Goal: Information Seeking & Learning: Compare options

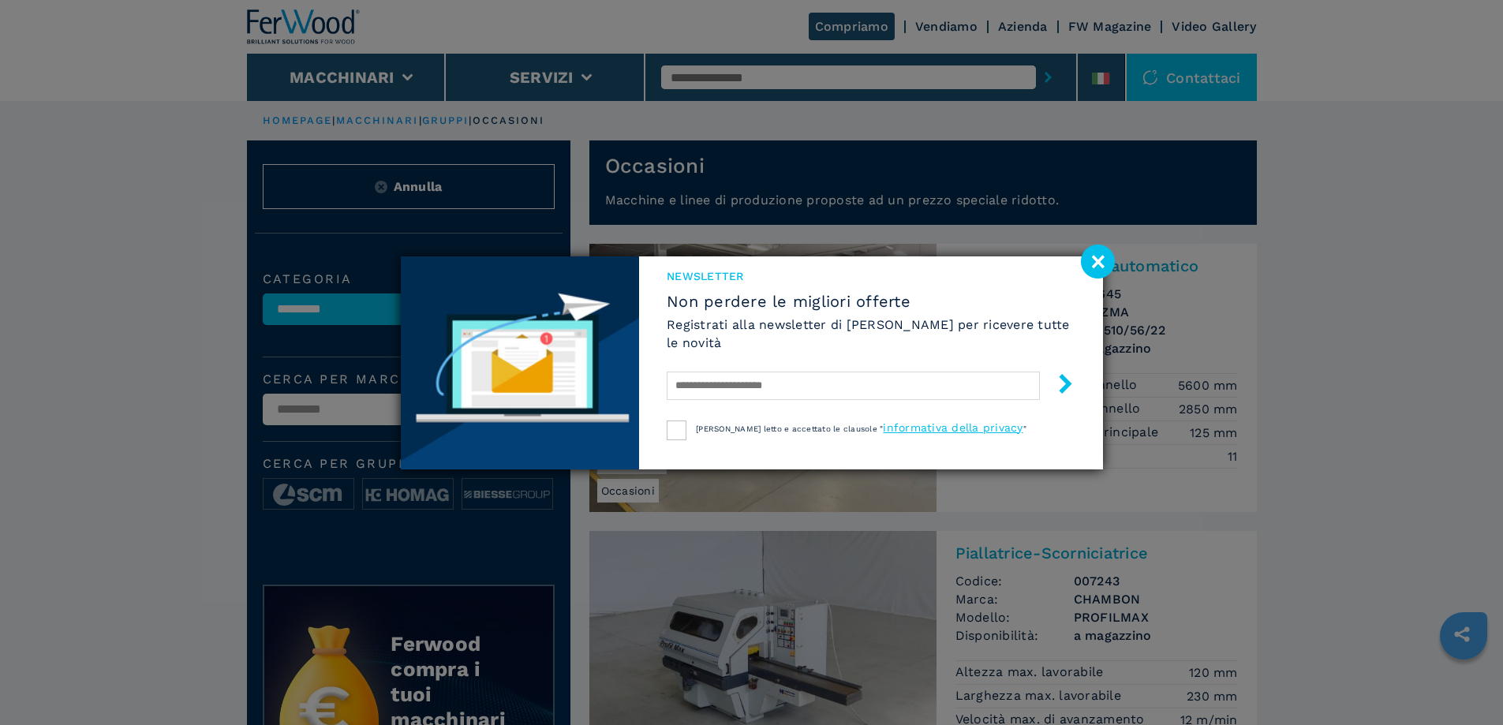
click at [1095, 260] on image at bounding box center [1098, 262] width 34 height 34
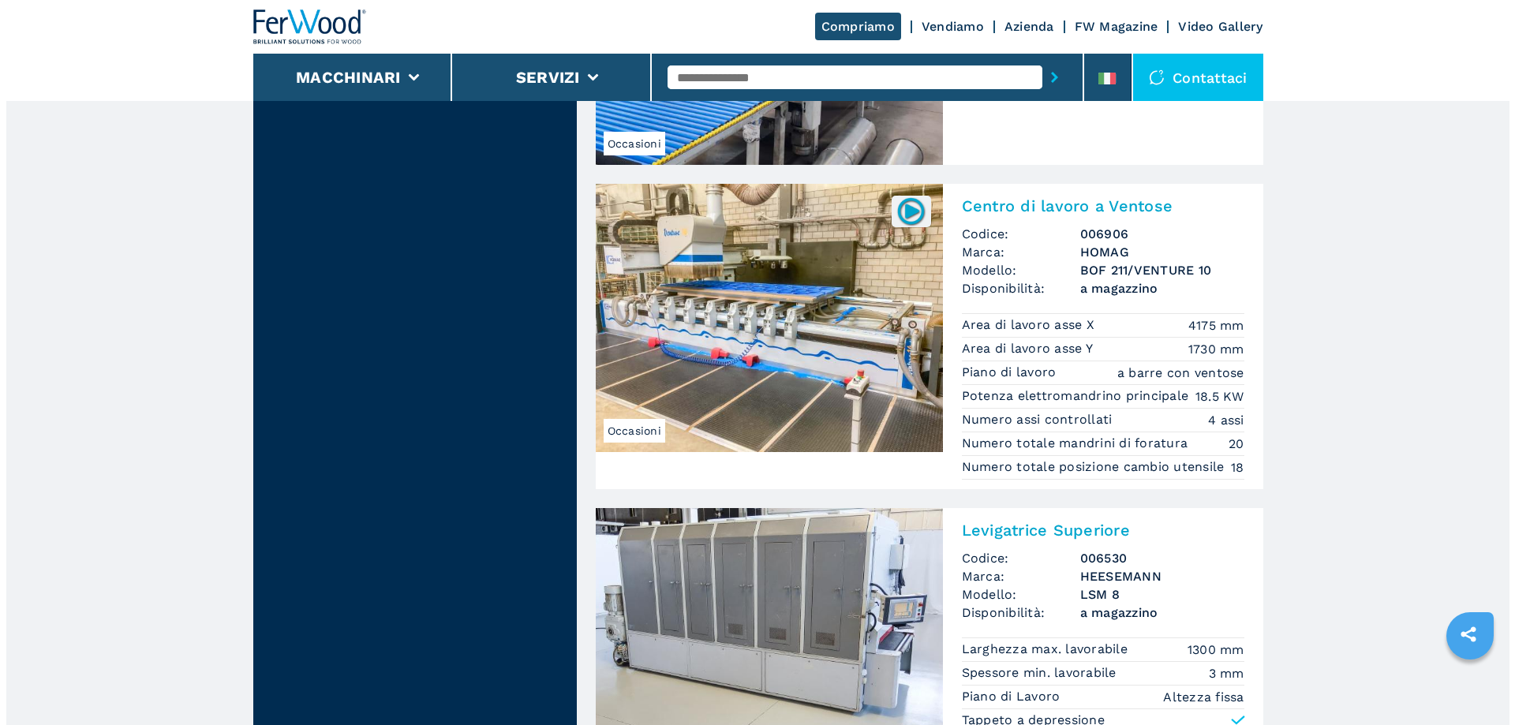
scroll to position [1420, 0]
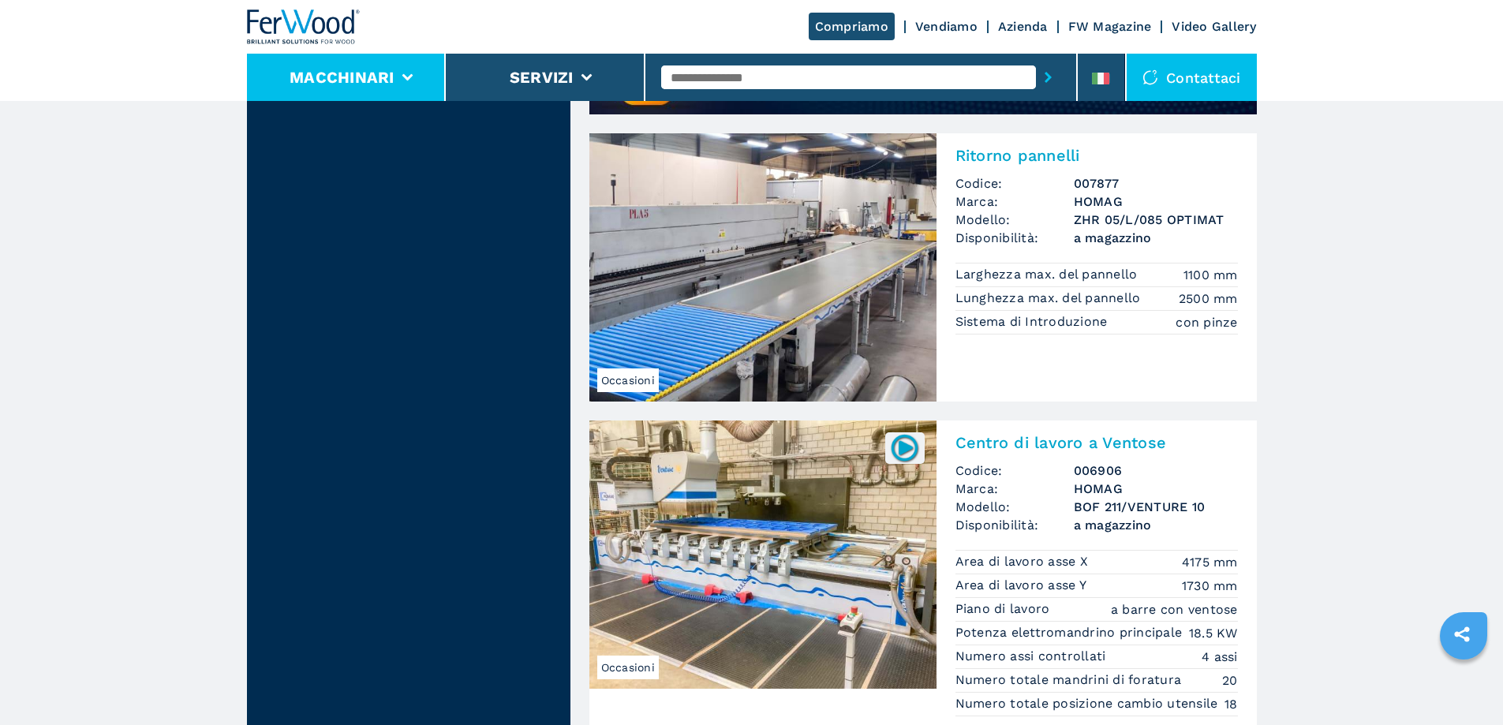
click at [405, 81] on li "Macchinari" at bounding box center [347, 77] width 200 height 47
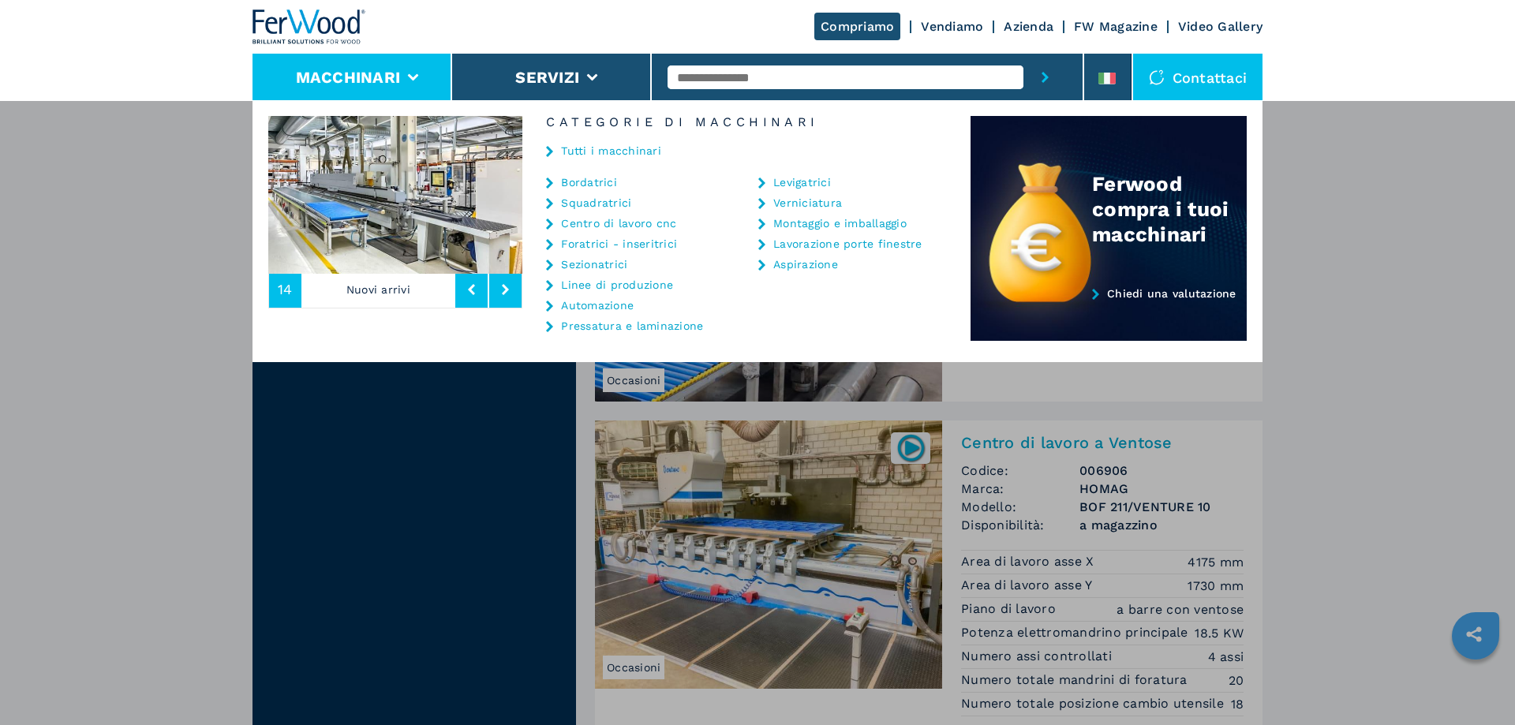
click at [582, 182] on link "Bordatrici" at bounding box center [589, 182] width 56 height 11
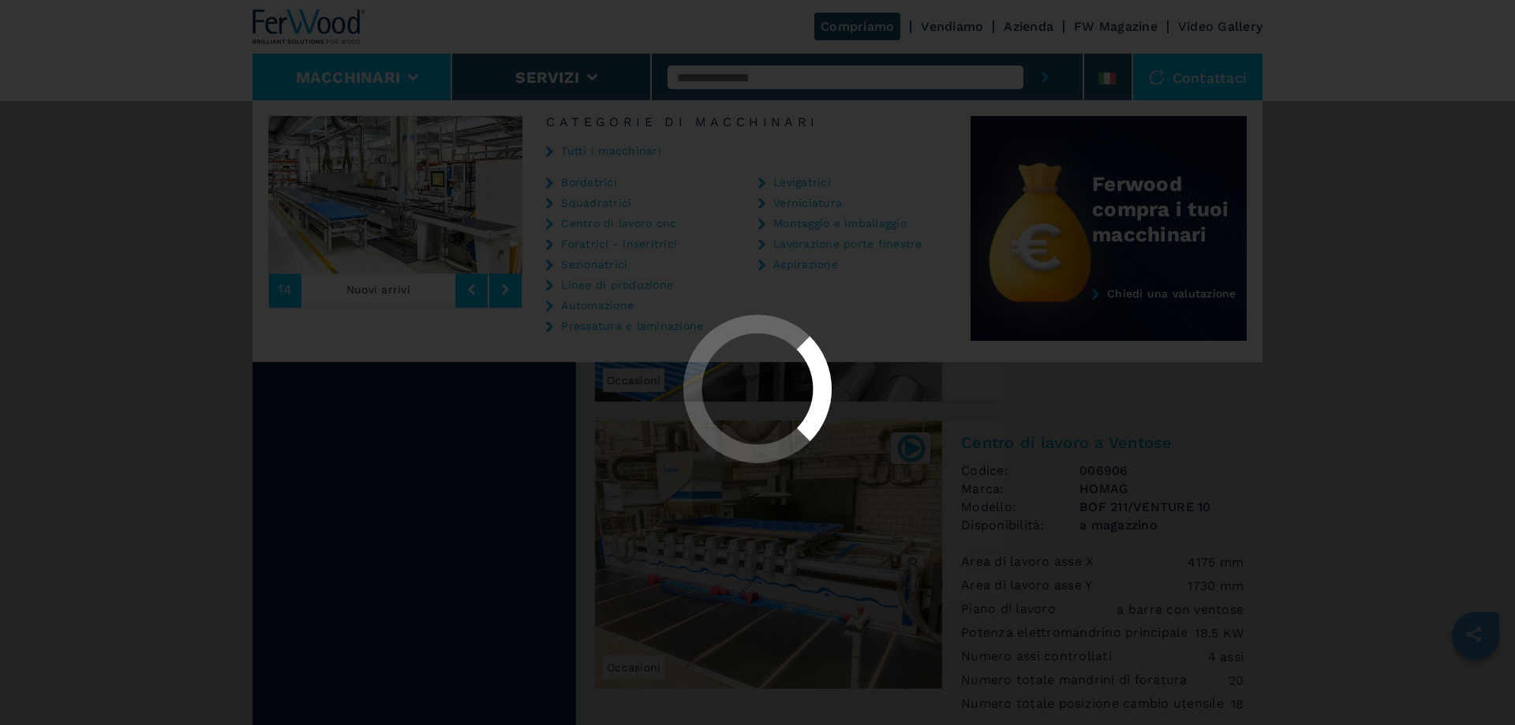
select select "**********"
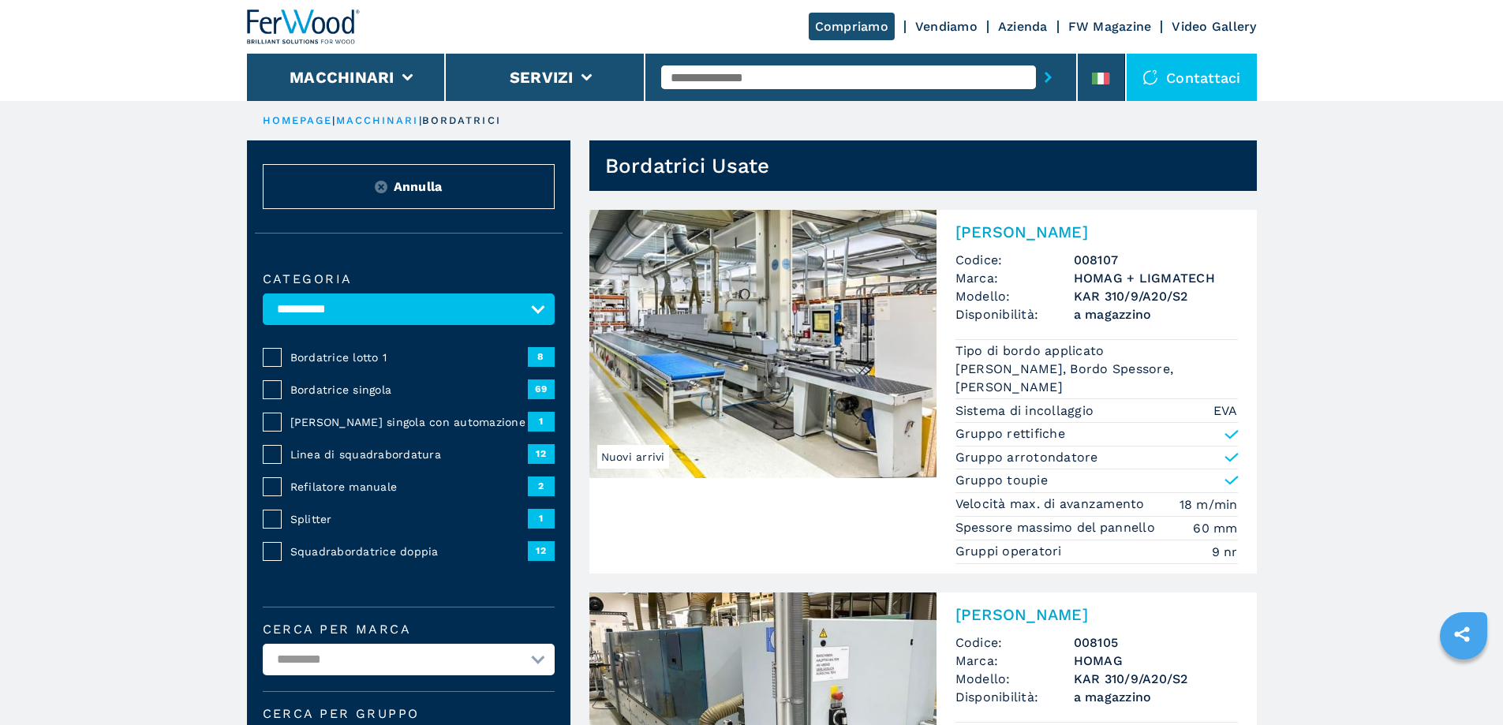
click at [543, 363] on span "8" at bounding box center [541, 356] width 27 height 19
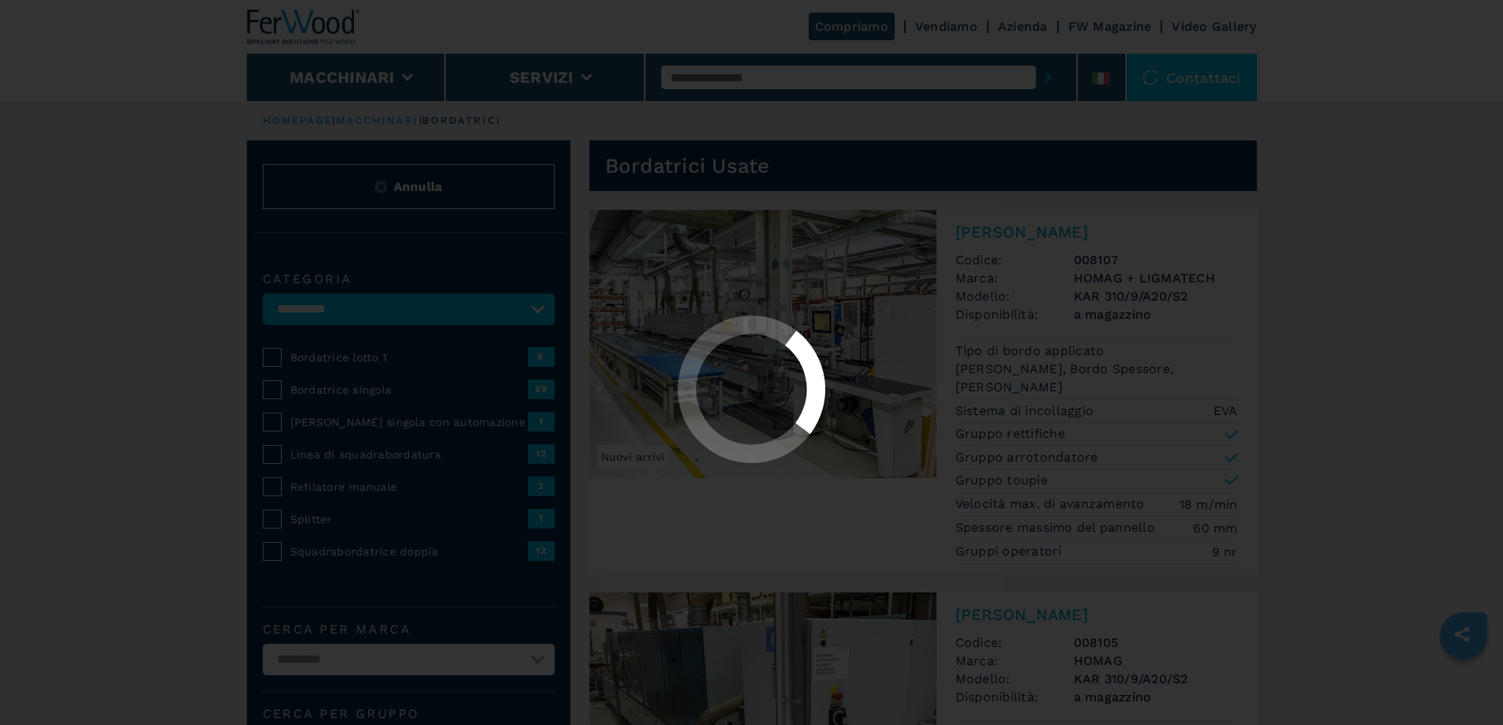
select select "**********"
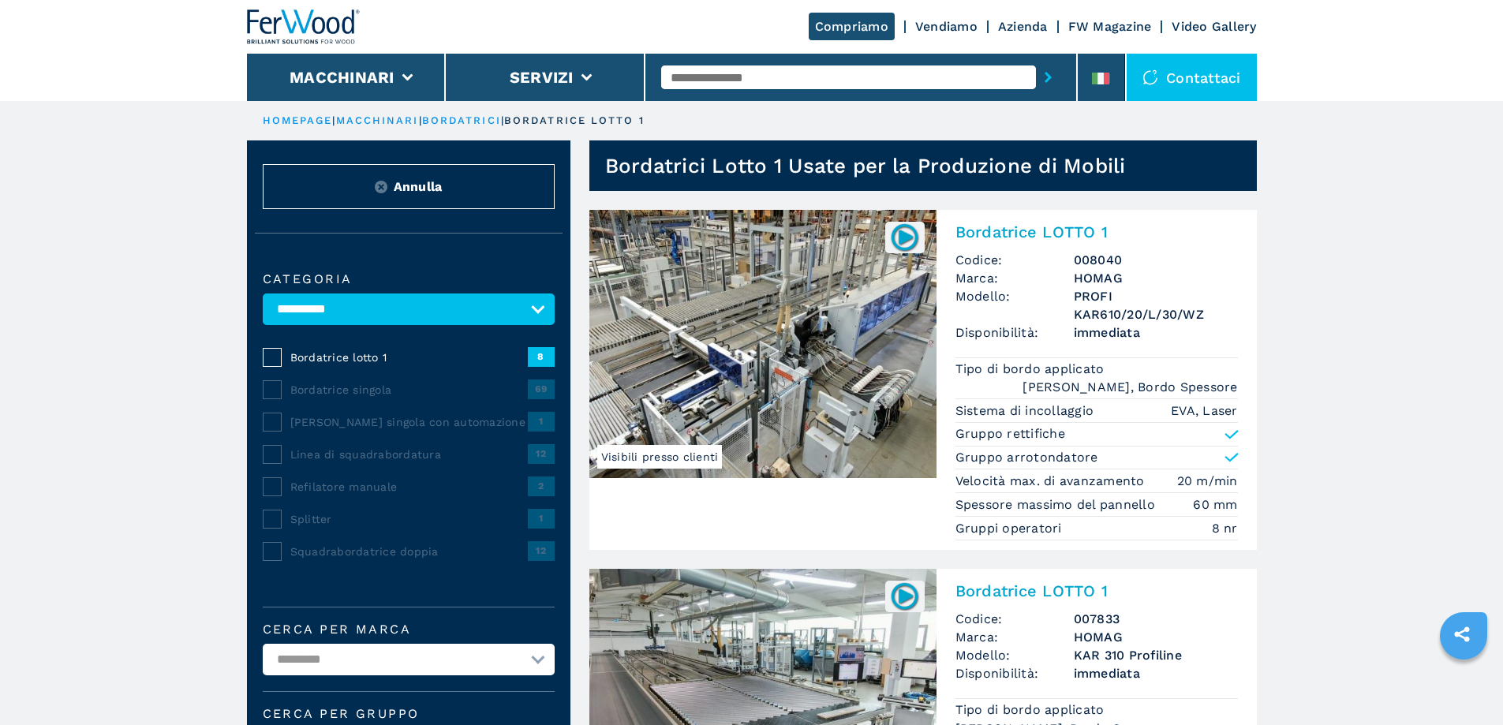
click at [537, 398] on span "69" at bounding box center [541, 388] width 27 height 19
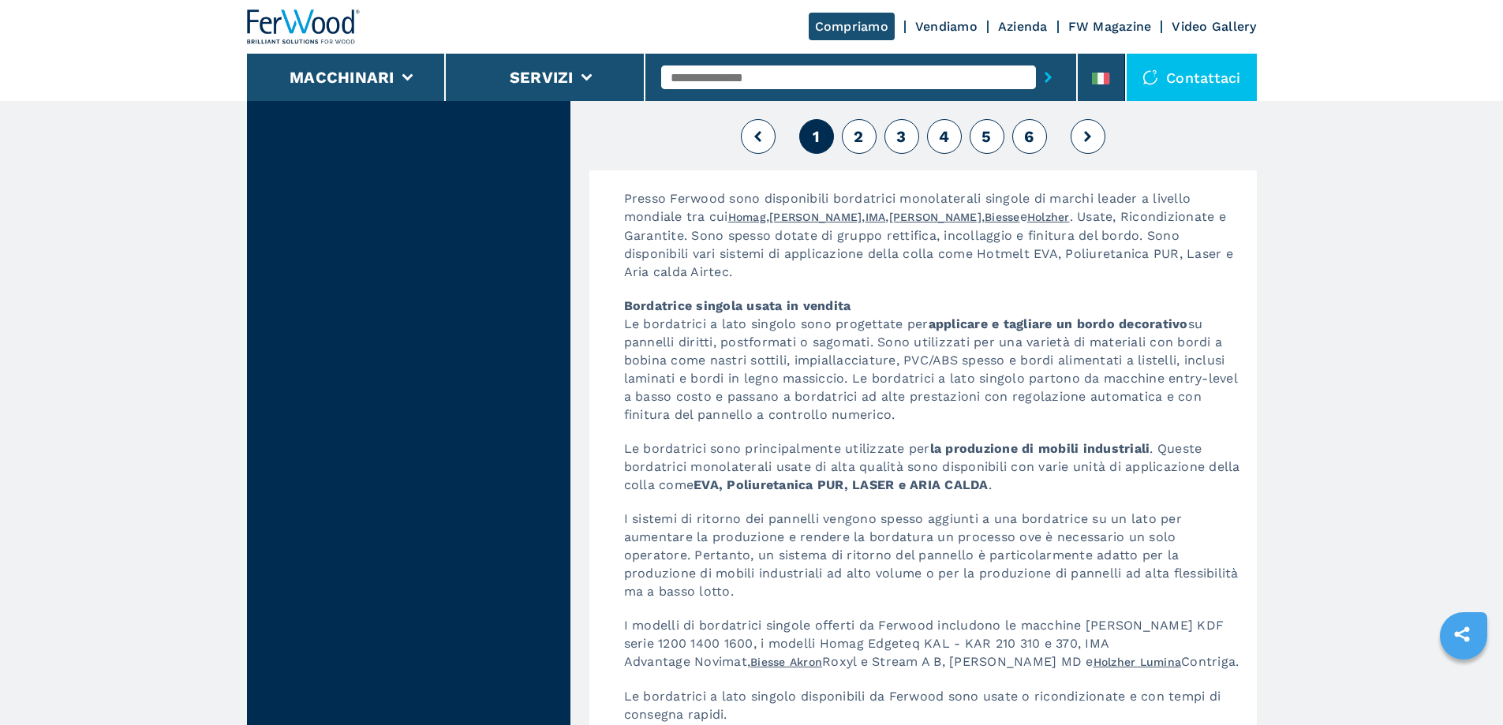
scroll to position [4181, 0]
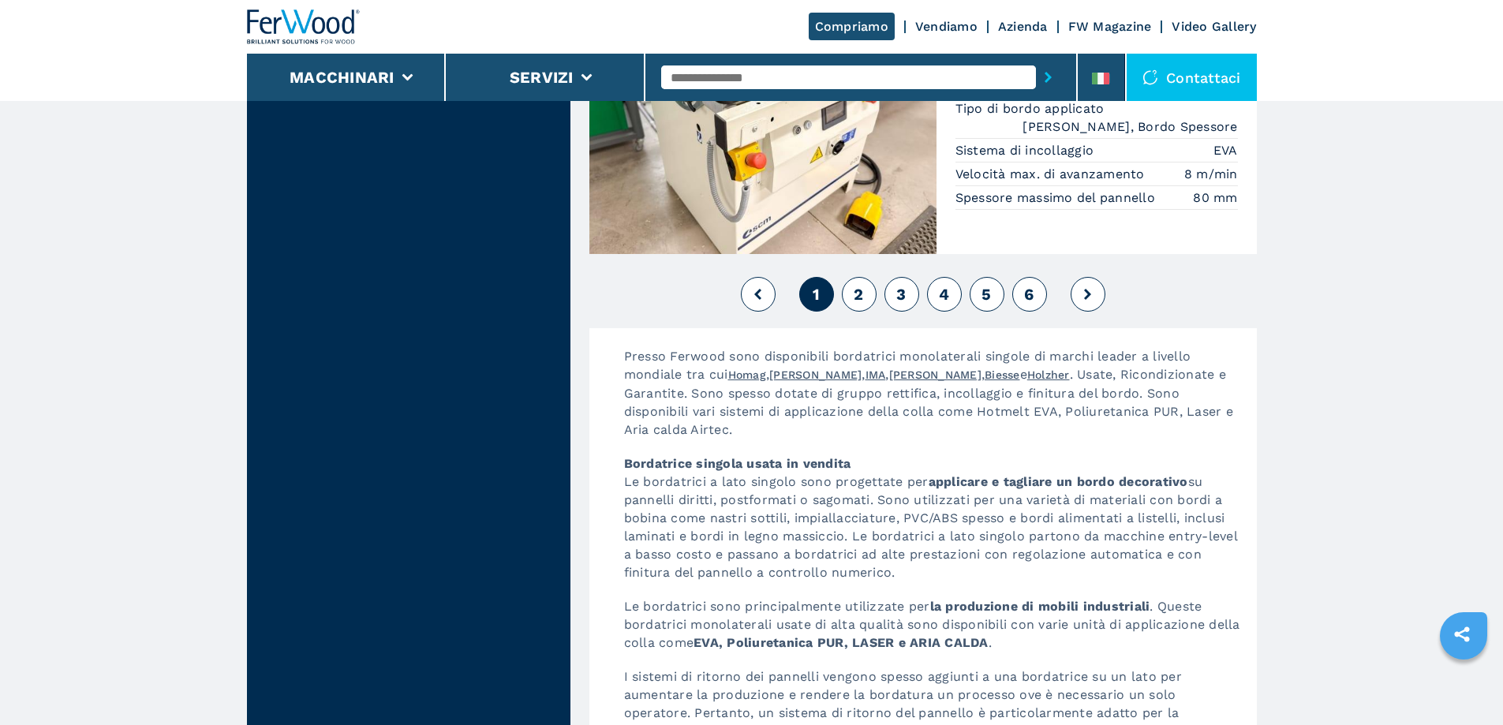
click at [855, 294] on span "2" at bounding box center [858, 294] width 9 height 19
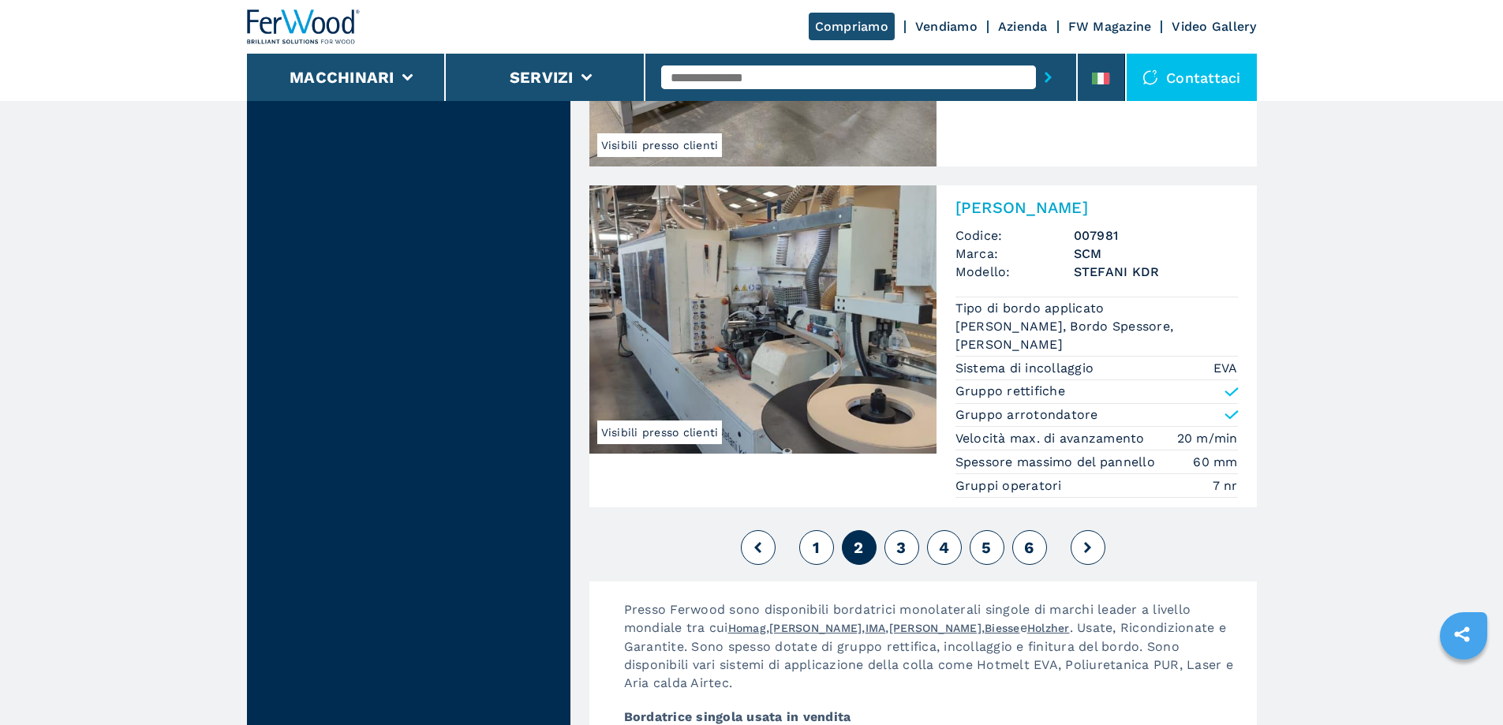
scroll to position [4260, 0]
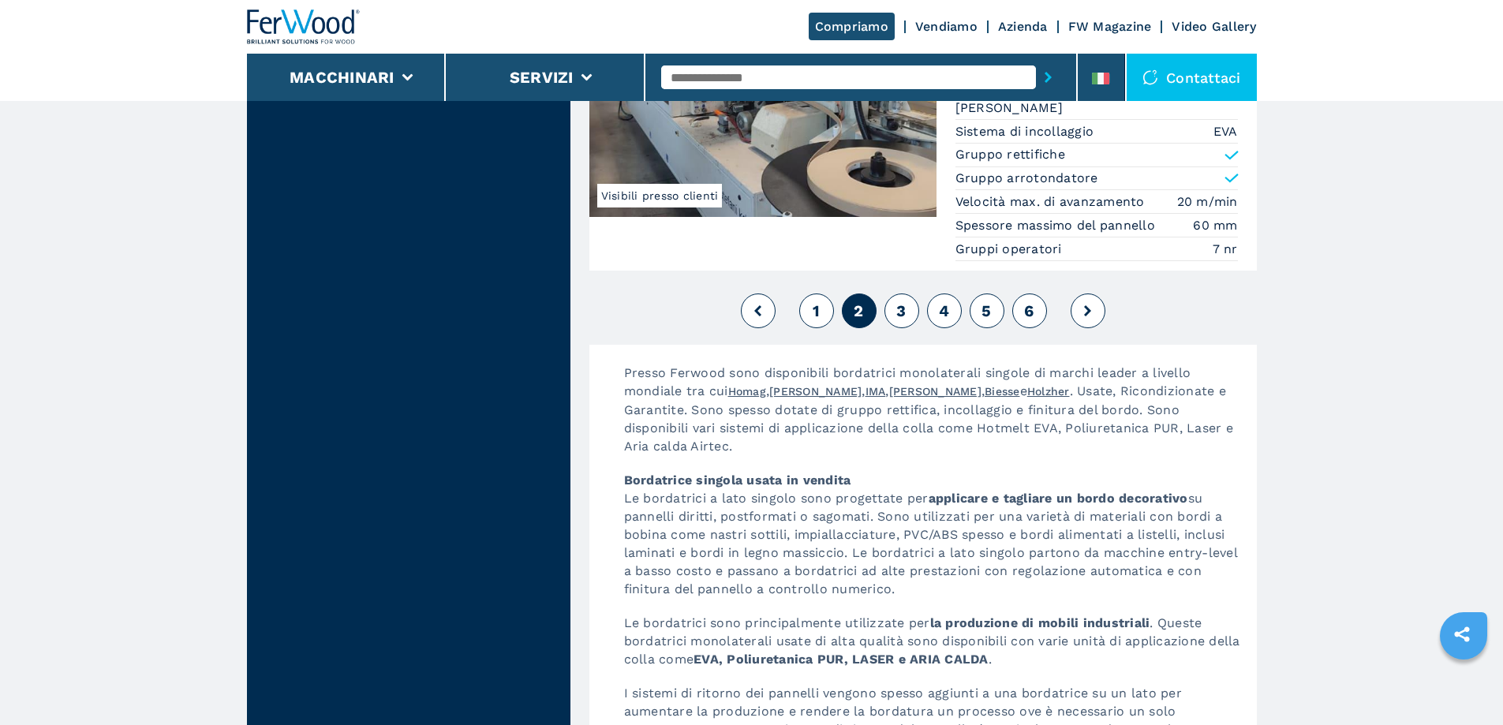
click at [891, 320] on button "3" at bounding box center [901, 310] width 35 height 35
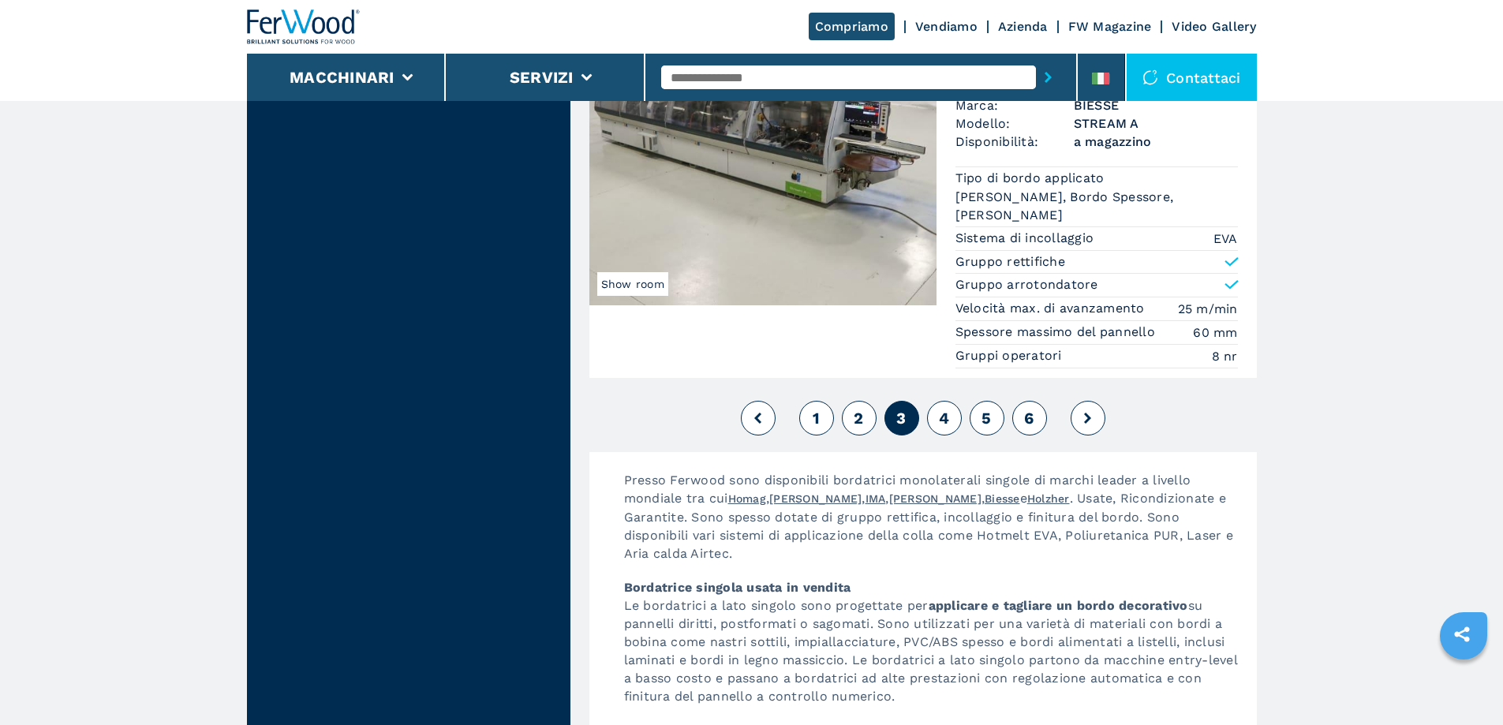
scroll to position [4418, 0]
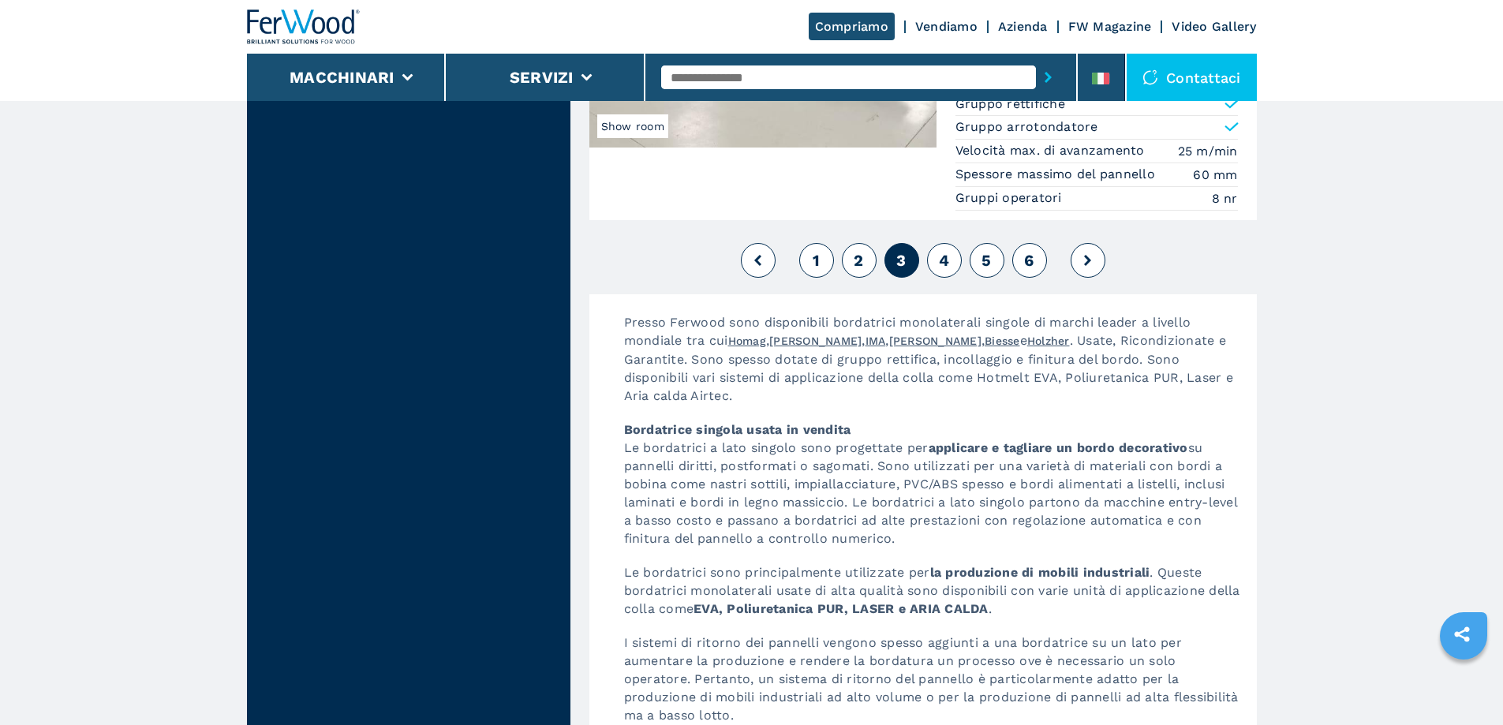
click at [948, 265] on span "4" at bounding box center [944, 260] width 10 height 19
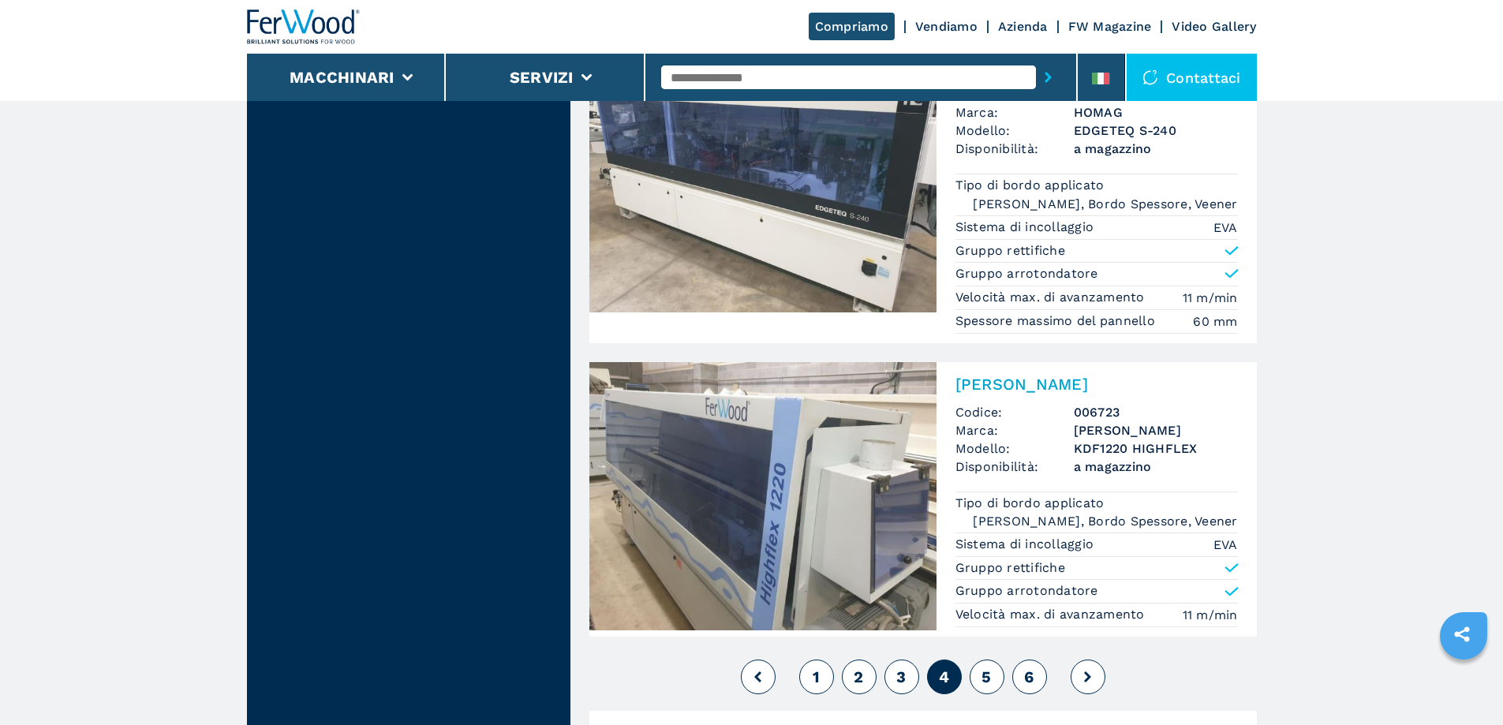
scroll to position [4016, 0]
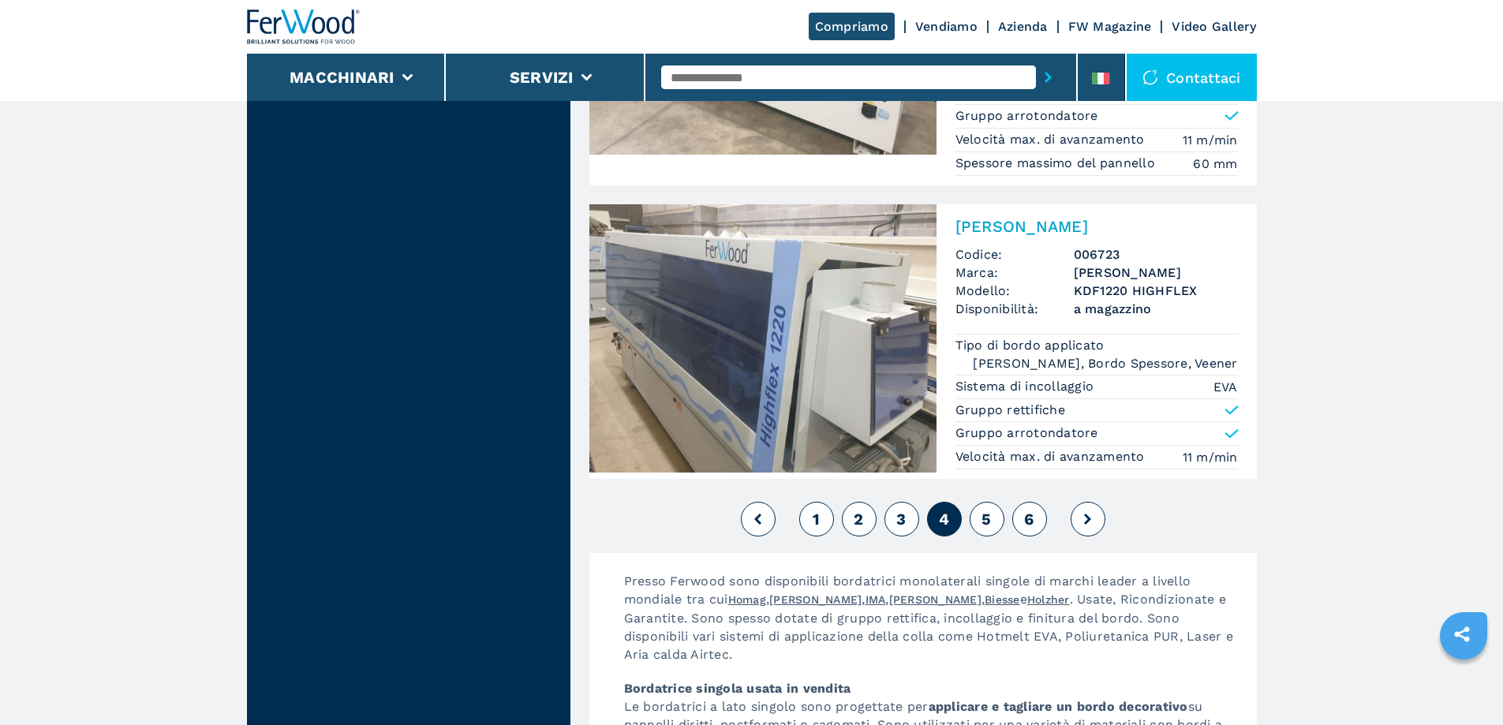
click at [993, 517] on button "5" at bounding box center [987, 519] width 35 height 35
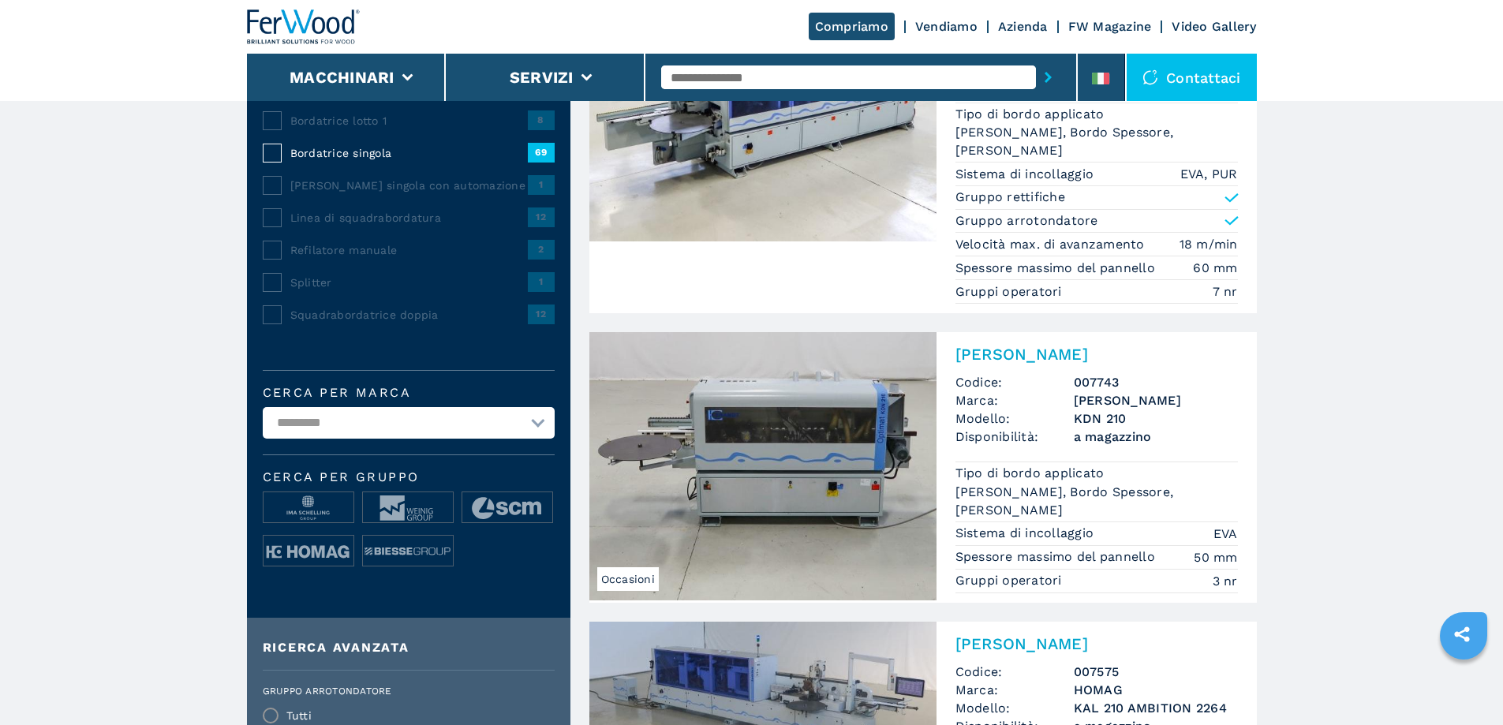
scroll to position [316, 0]
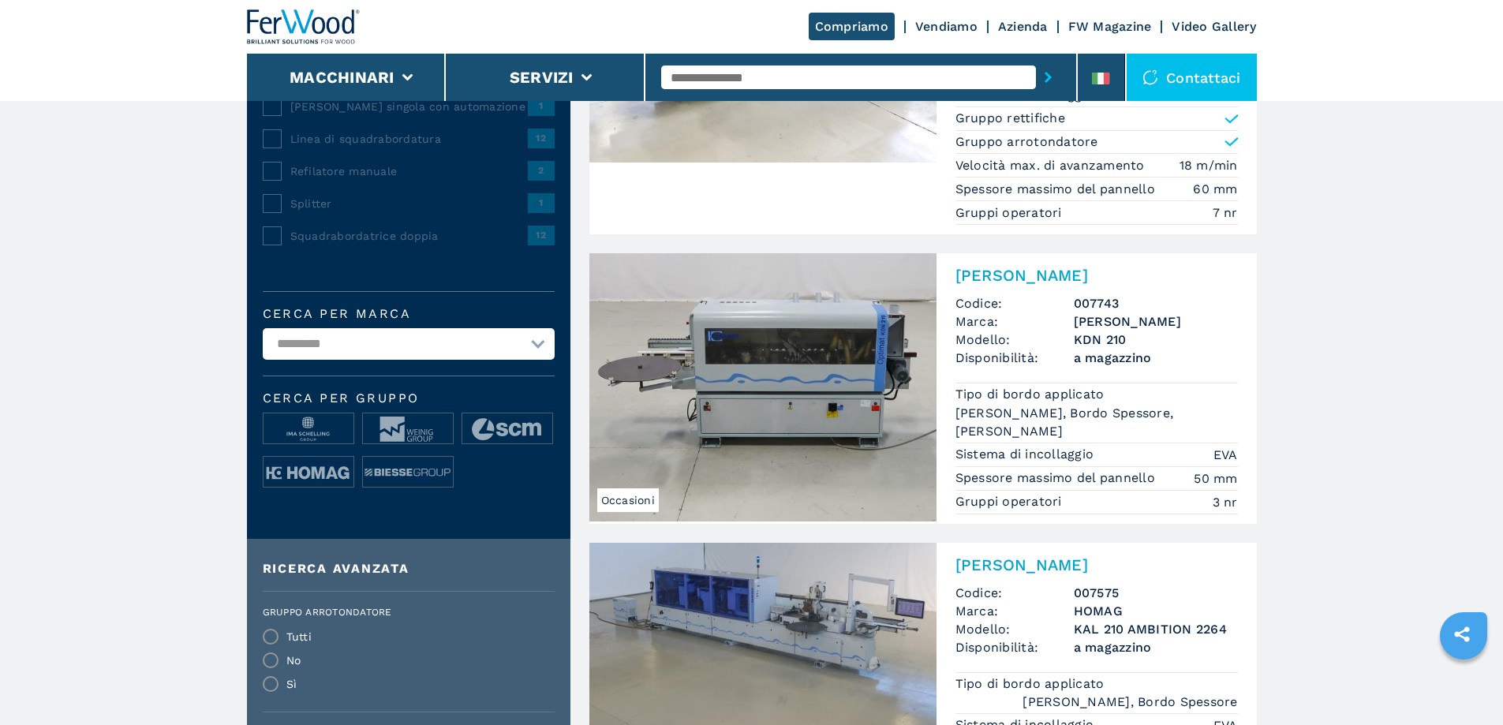
click at [745, 351] on img at bounding box center [762, 387] width 347 height 268
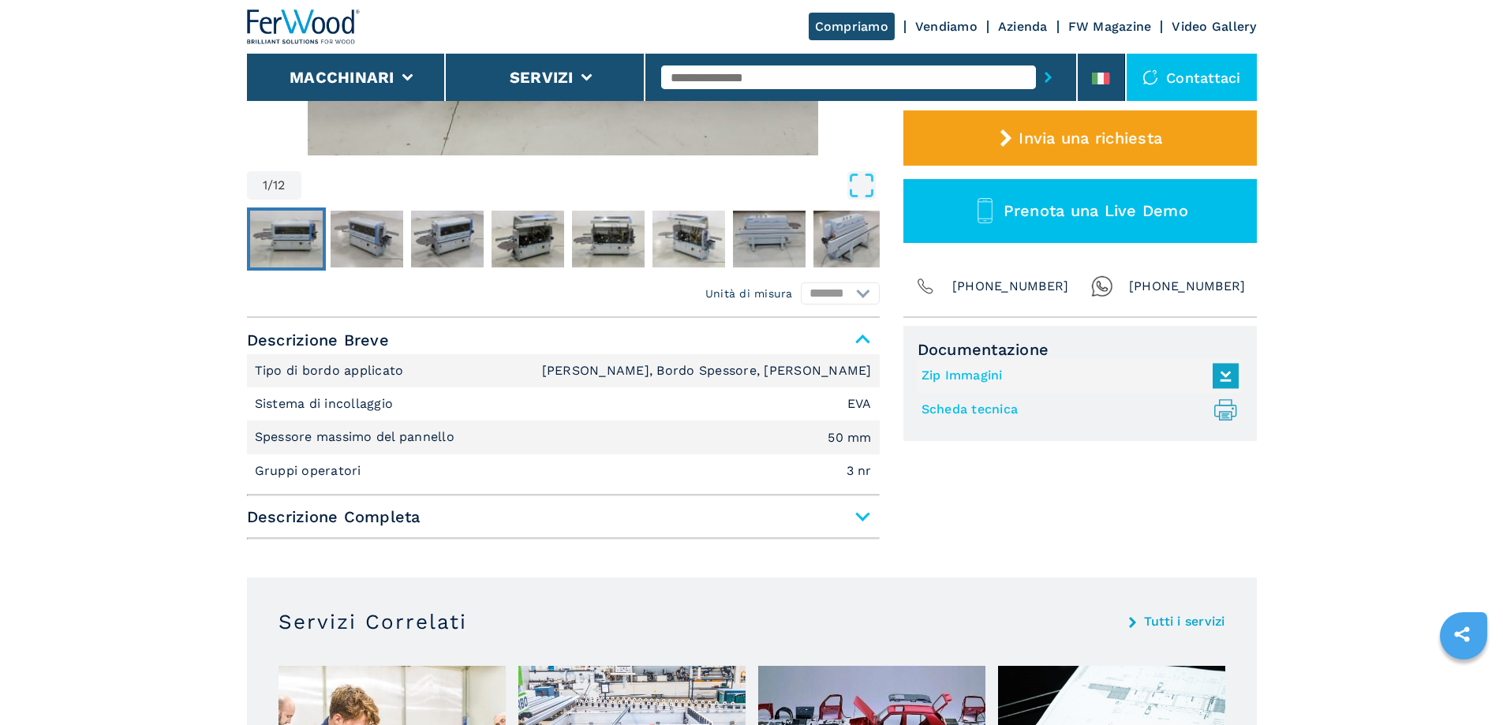
scroll to position [394, 0]
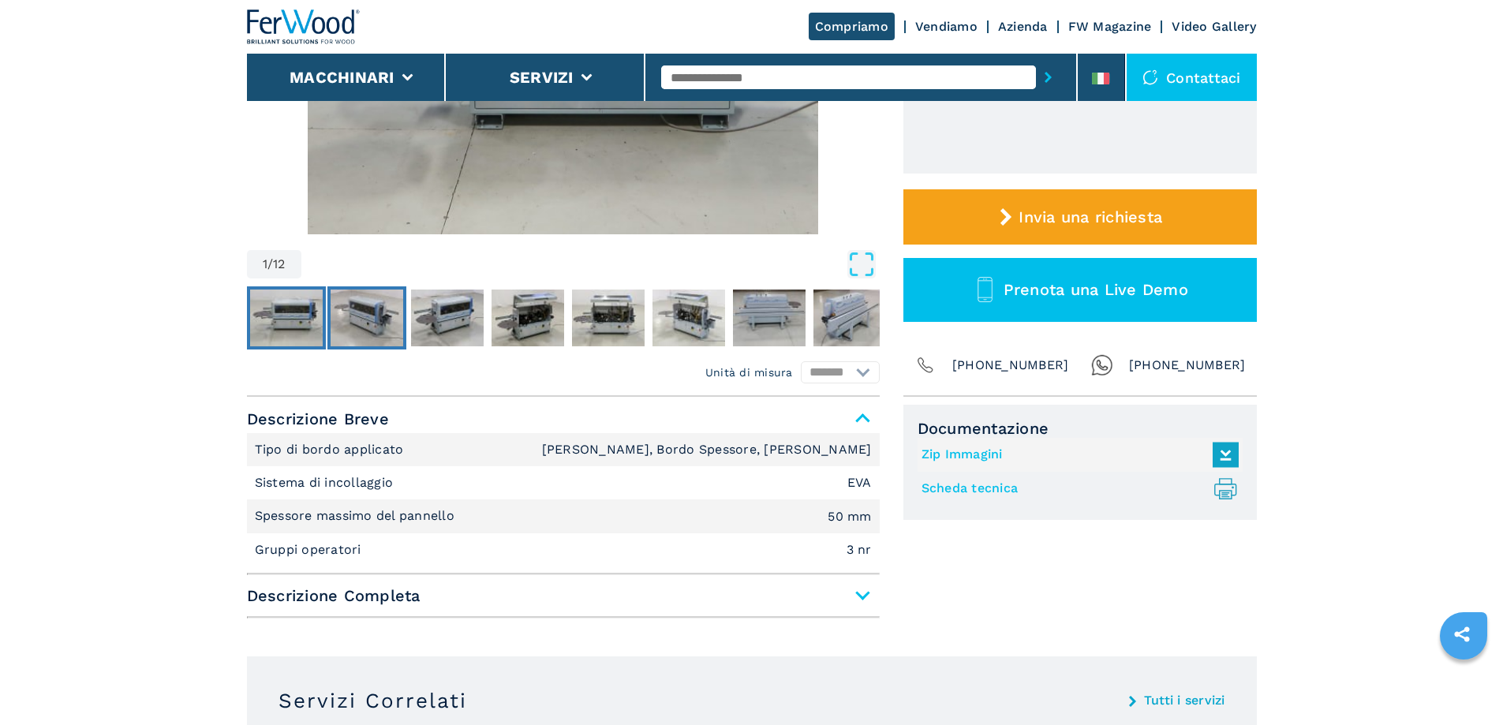
click at [365, 306] on img "Go to Slide 2" at bounding box center [367, 318] width 73 height 57
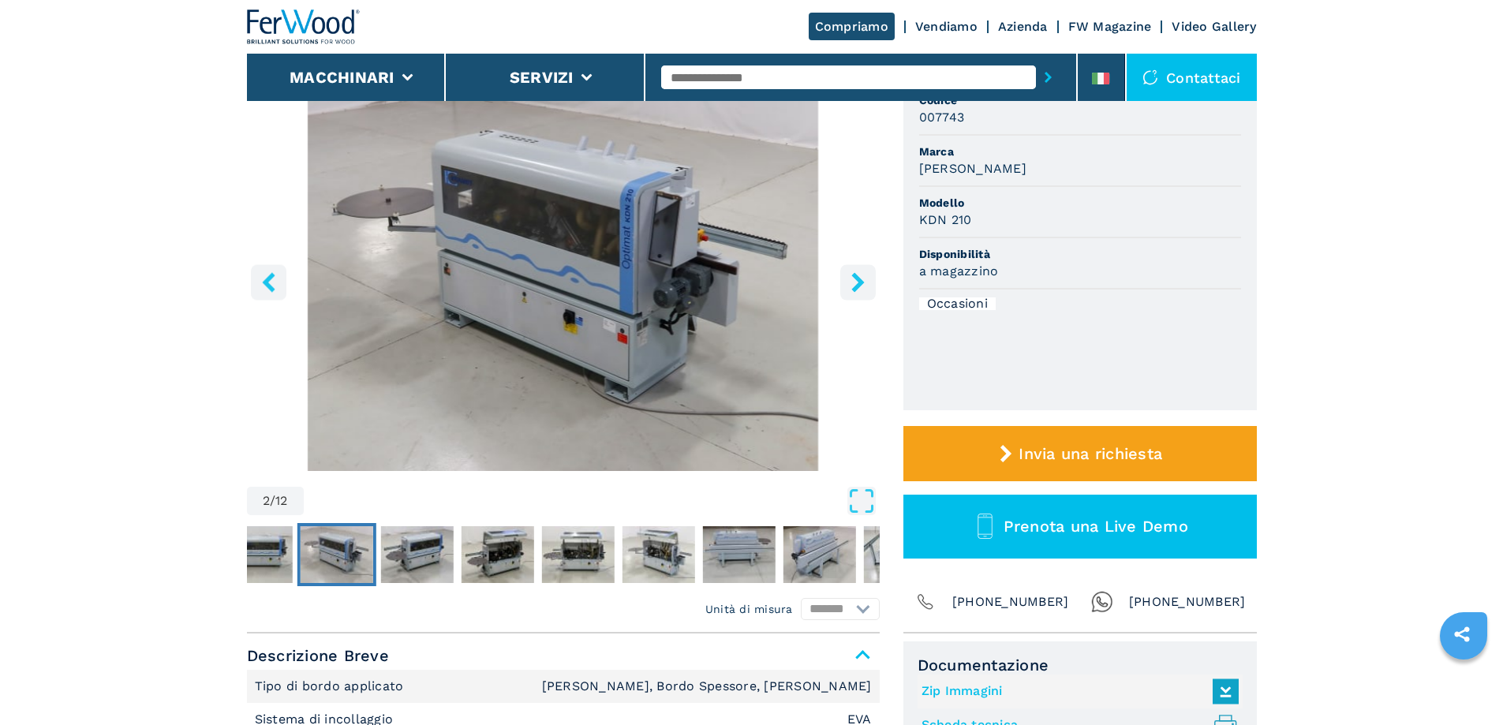
scroll to position [79, 0]
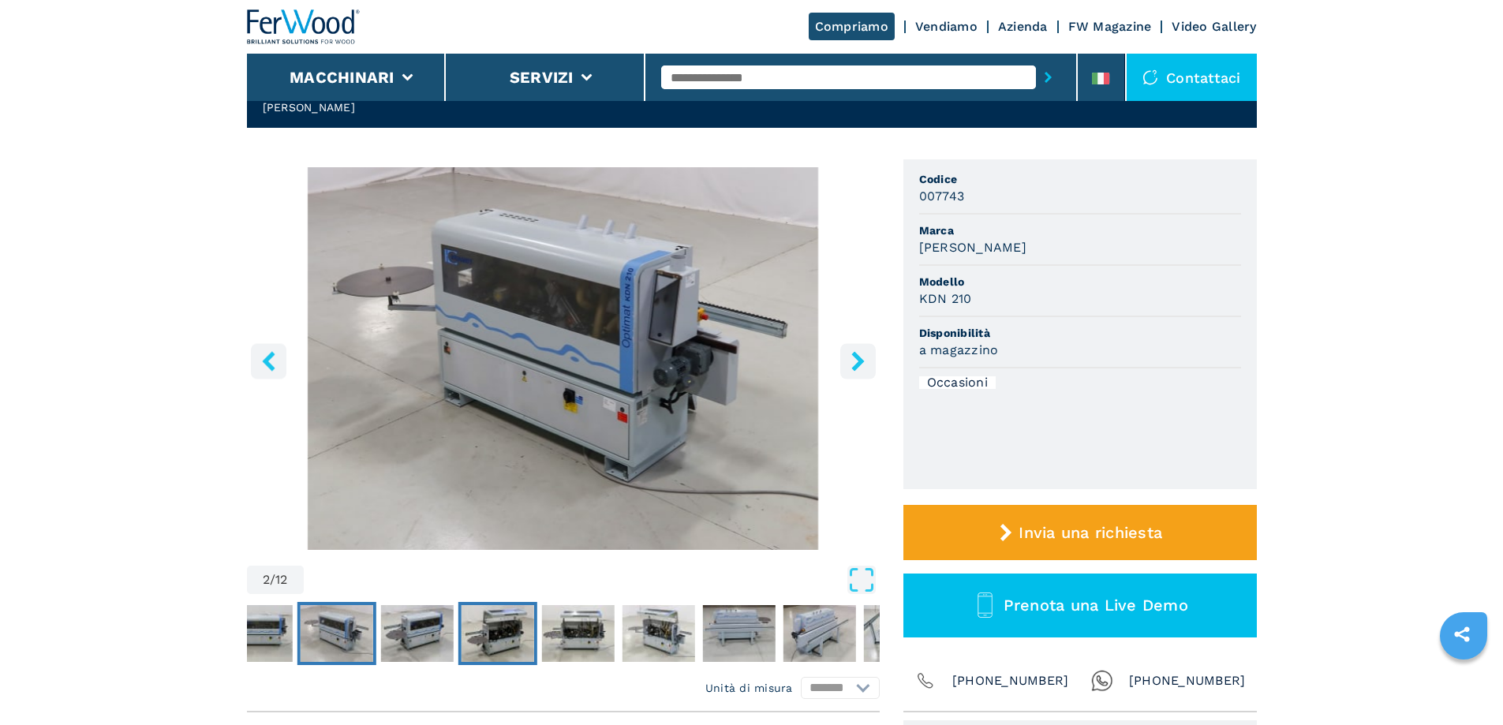
click at [499, 626] on img "Go to Slide 4" at bounding box center [497, 633] width 73 height 57
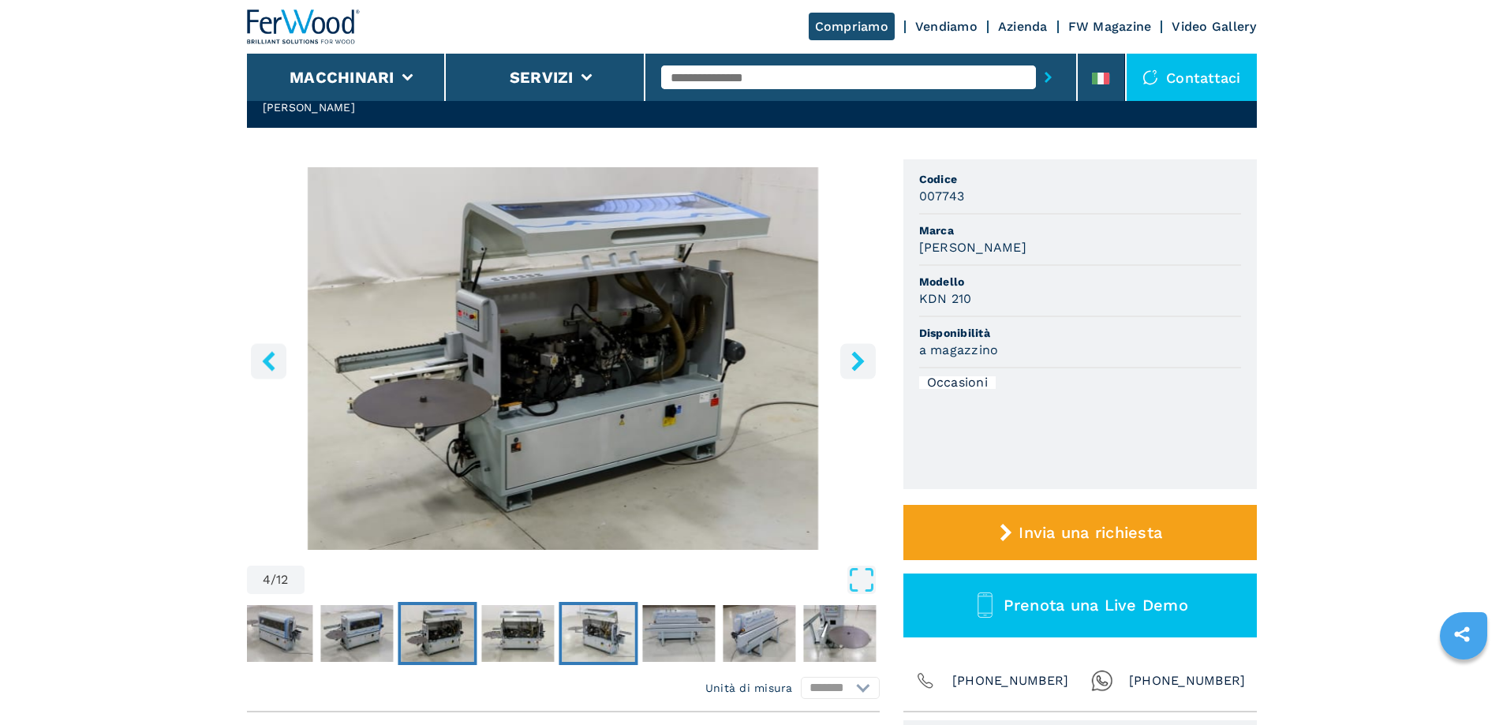
click at [600, 630] on img "Go to Slide 6" at bounding box center [598, 633] width 73 height 57
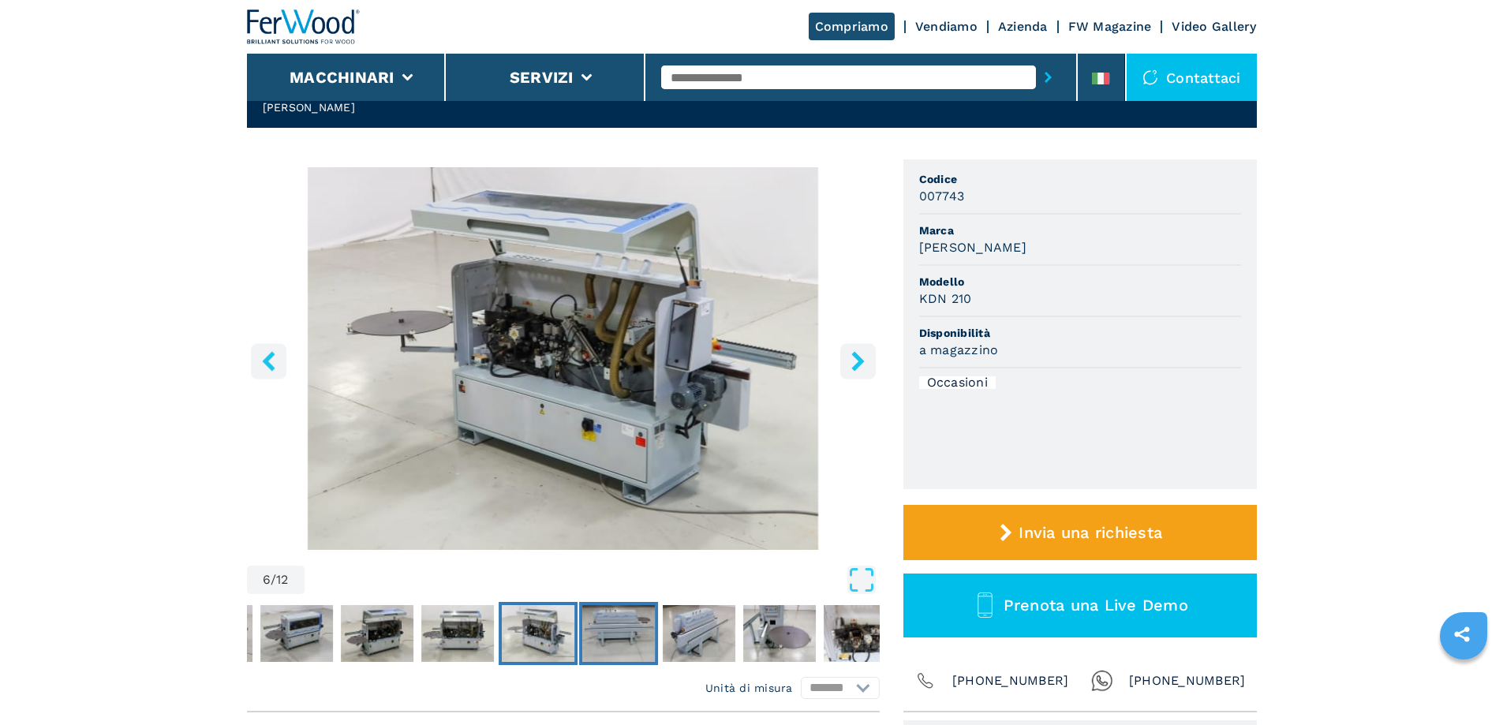
click at [621, 631] on img "Go to Slide 7" at bounding box center [618, 633] width 73 height 57
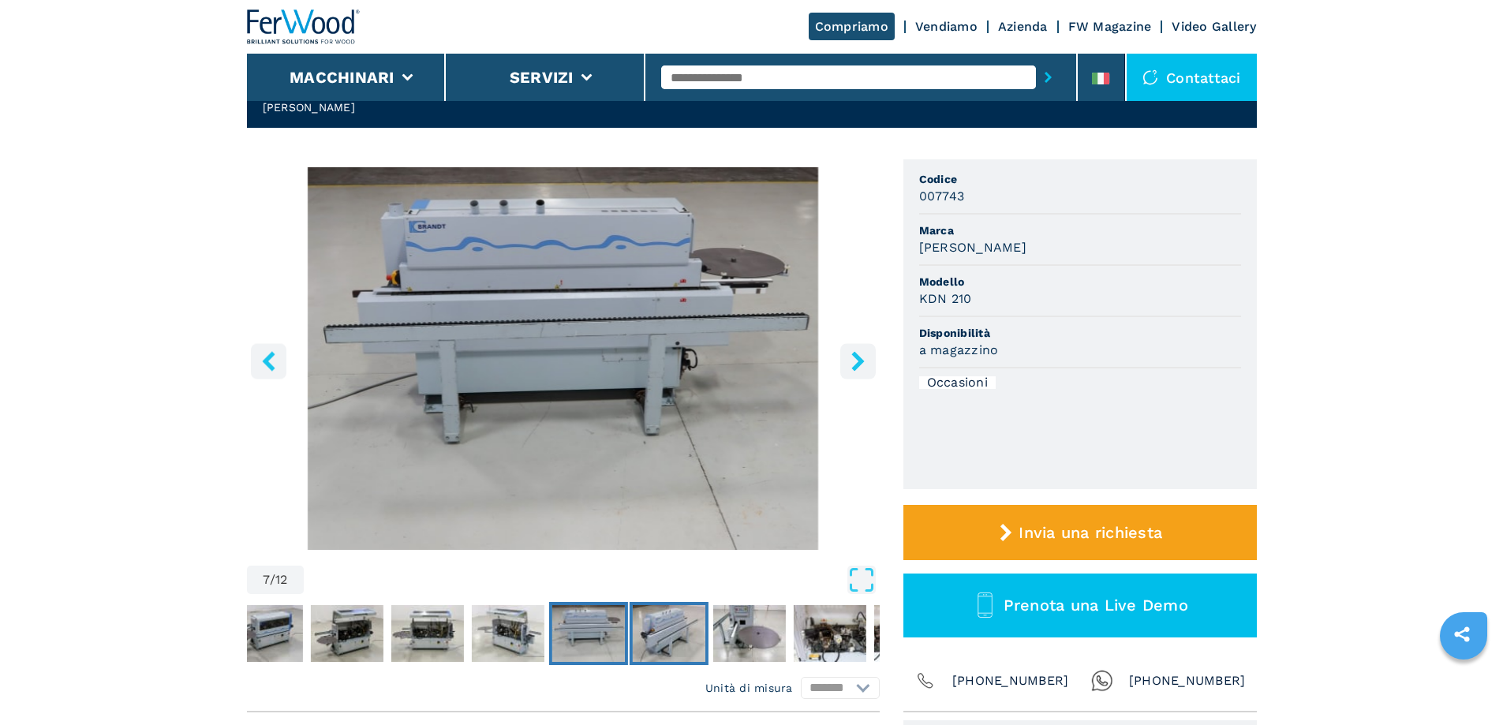
click at [646, 636] on img "Go to Slide 8" at bounding box center [668, 633] width 73 height 57
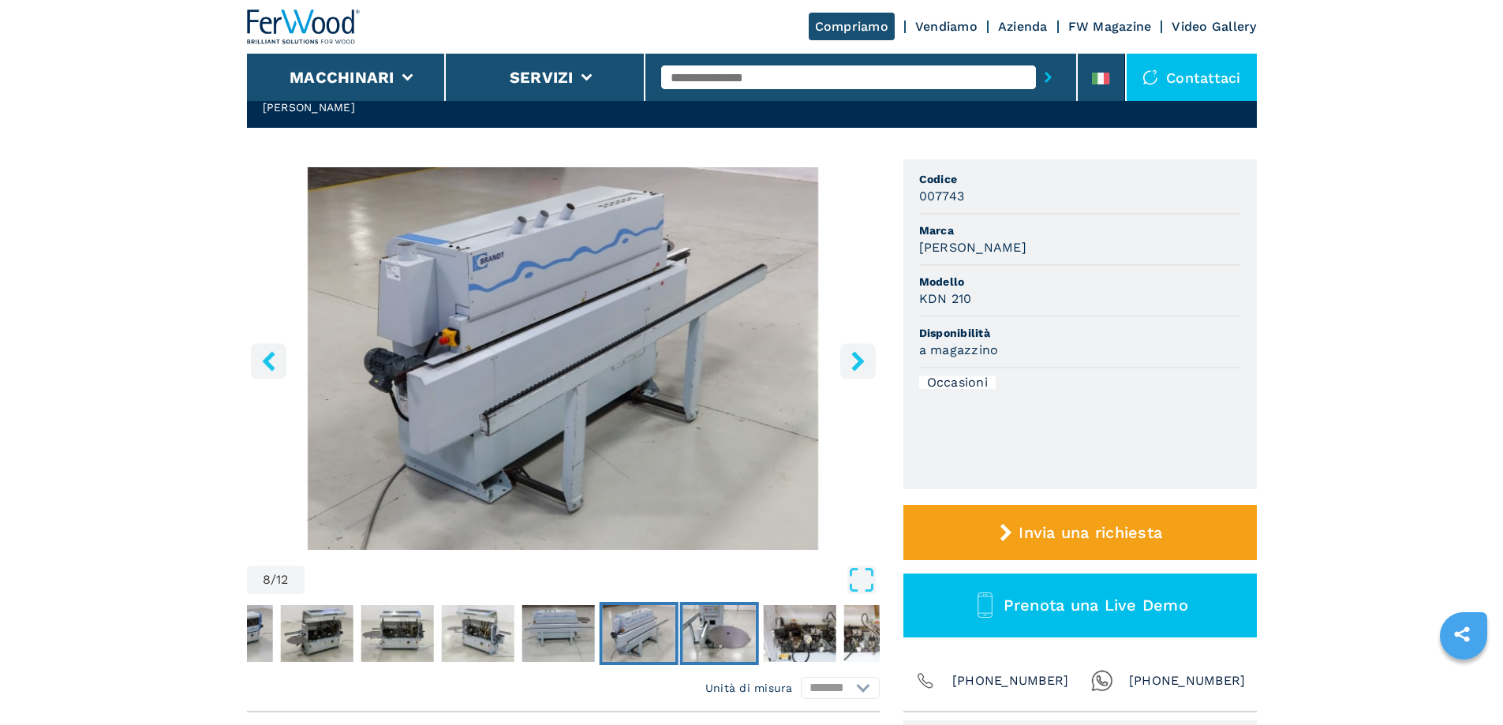
click at [721, 633] on img "Go to Slide 9" at bounding box center [718, 633] width 73 height 57
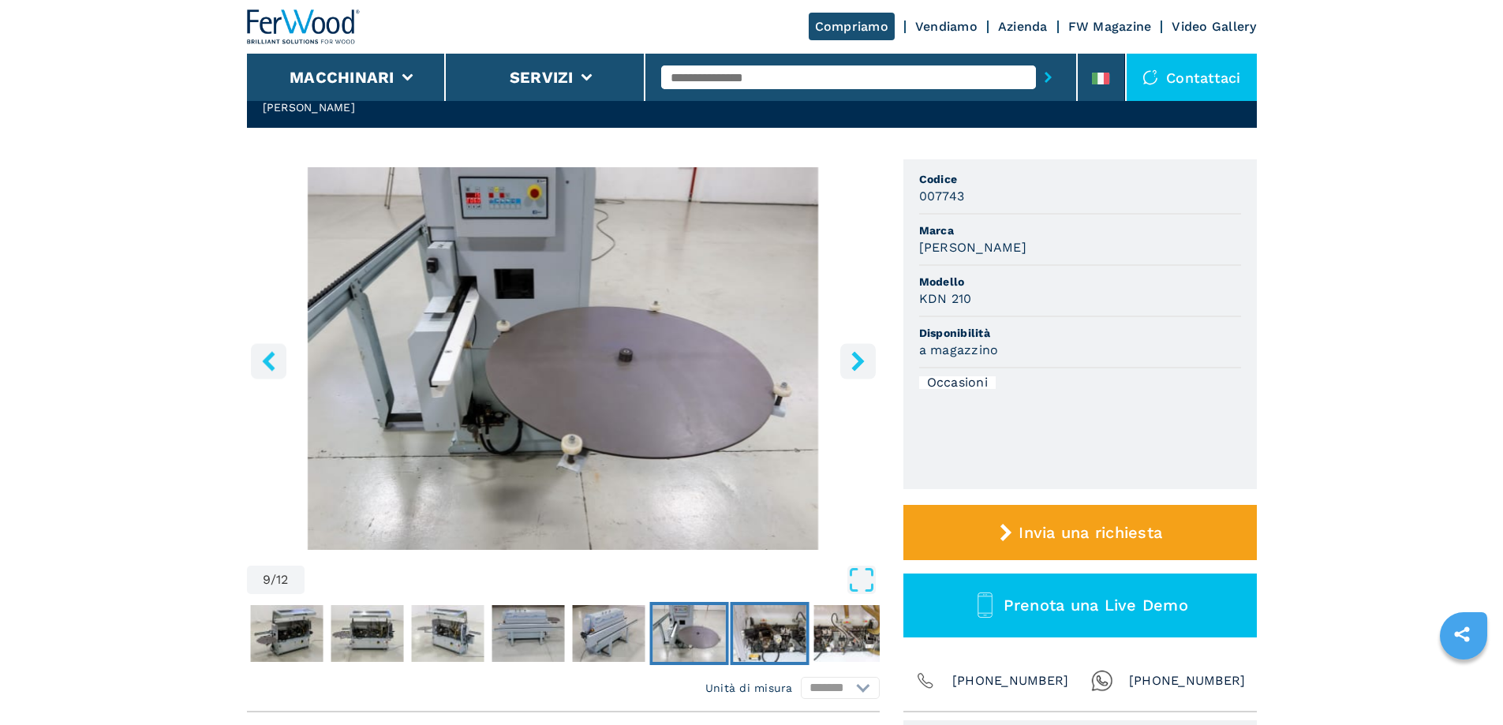
click at [763, 633] on img "Go to Slide 10" at bounding box center [769, 633] width 73 height 57
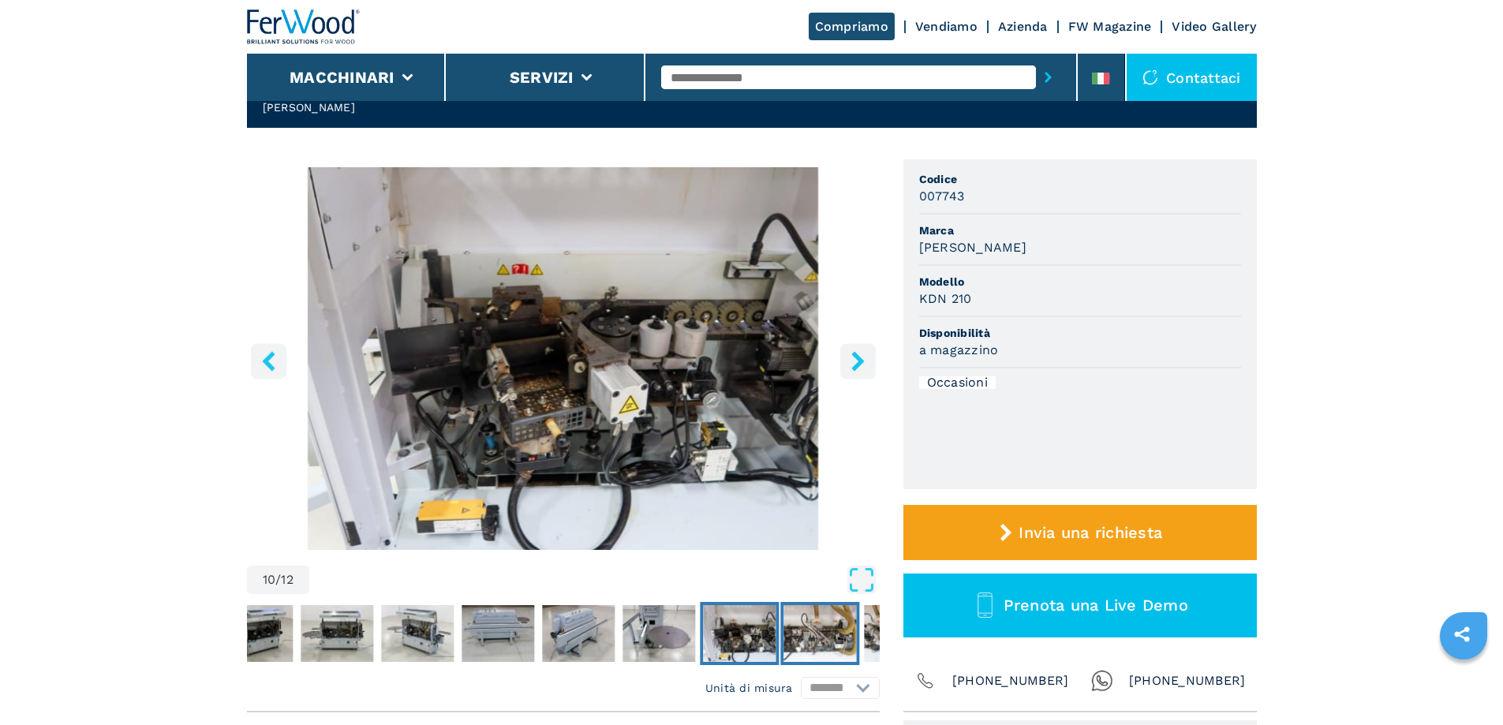
click at [799, 634] on img "Go to Slide 11" at bounding box center [819, 633] width 73 height 57
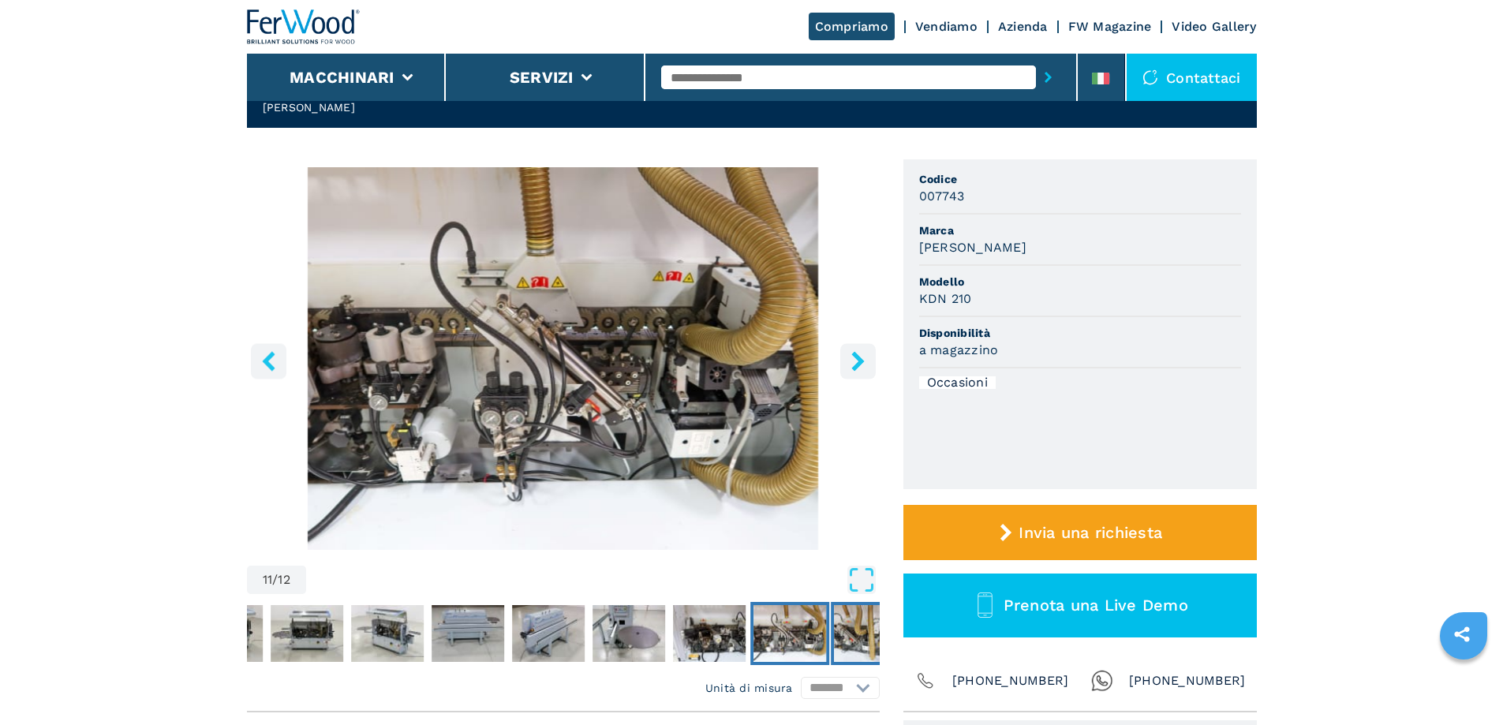
click at [845, 622] on img "Go to Slide 12" at bounding box center [870, 633] width 73 height 57
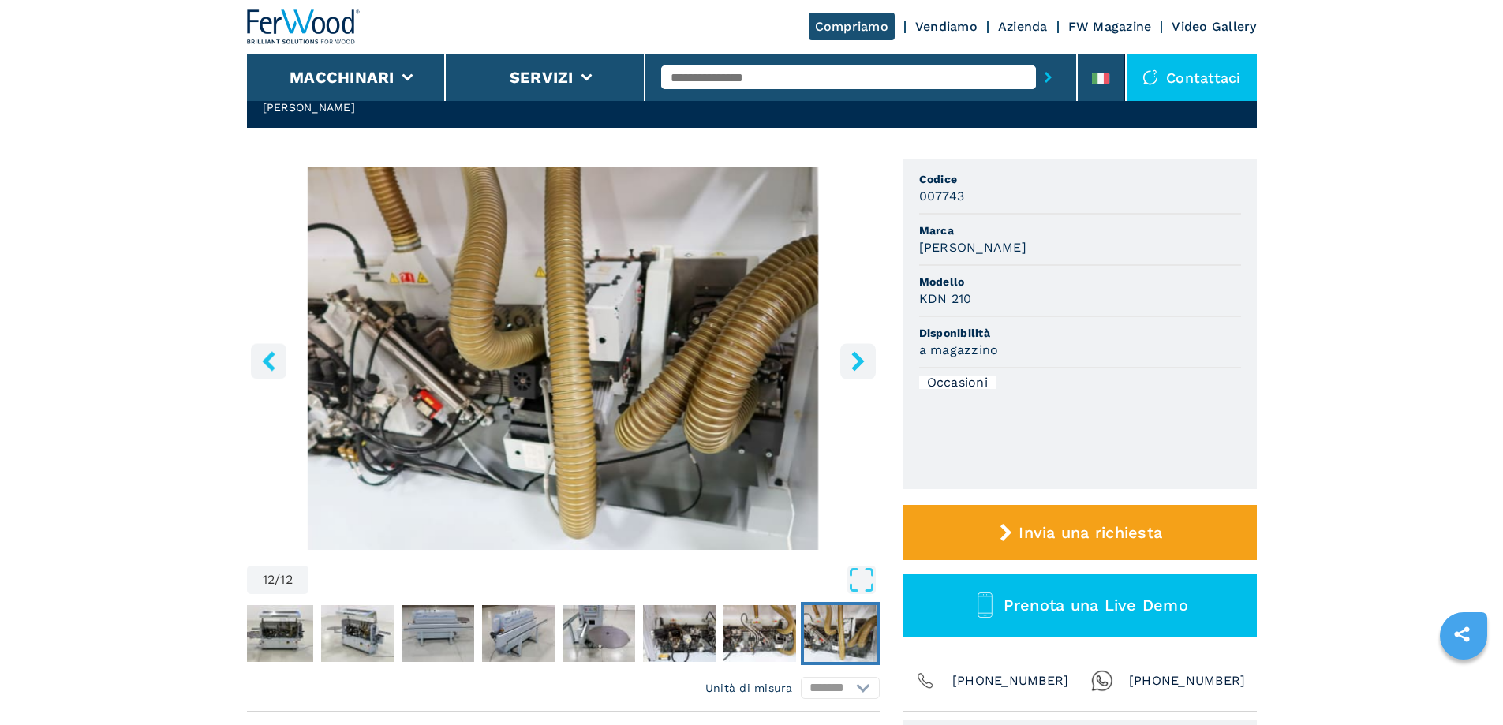
scroll to position [394, 0]
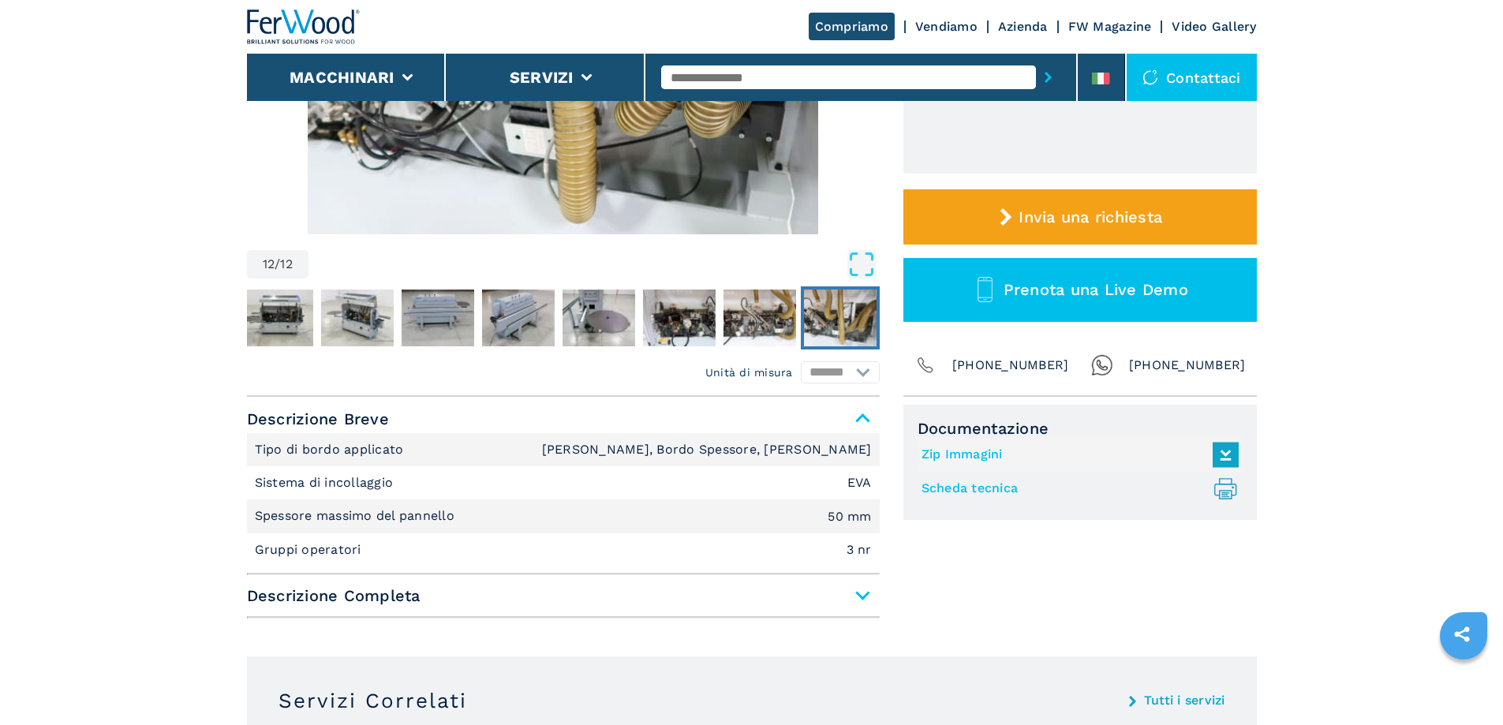
click at [861, 595] on span "Descrizione Completa" at bounding box center [563, 595] width 633 height 28
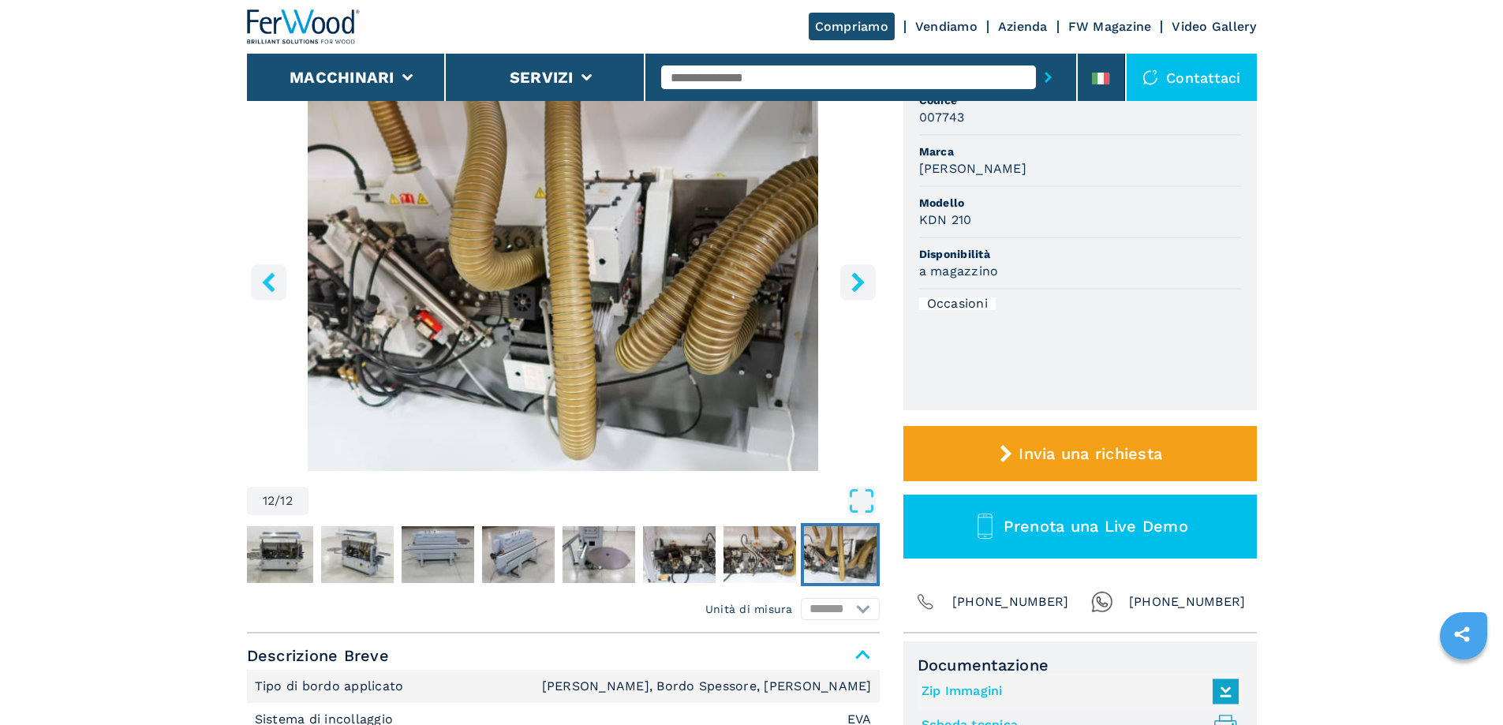
scroll to position [0, 0]
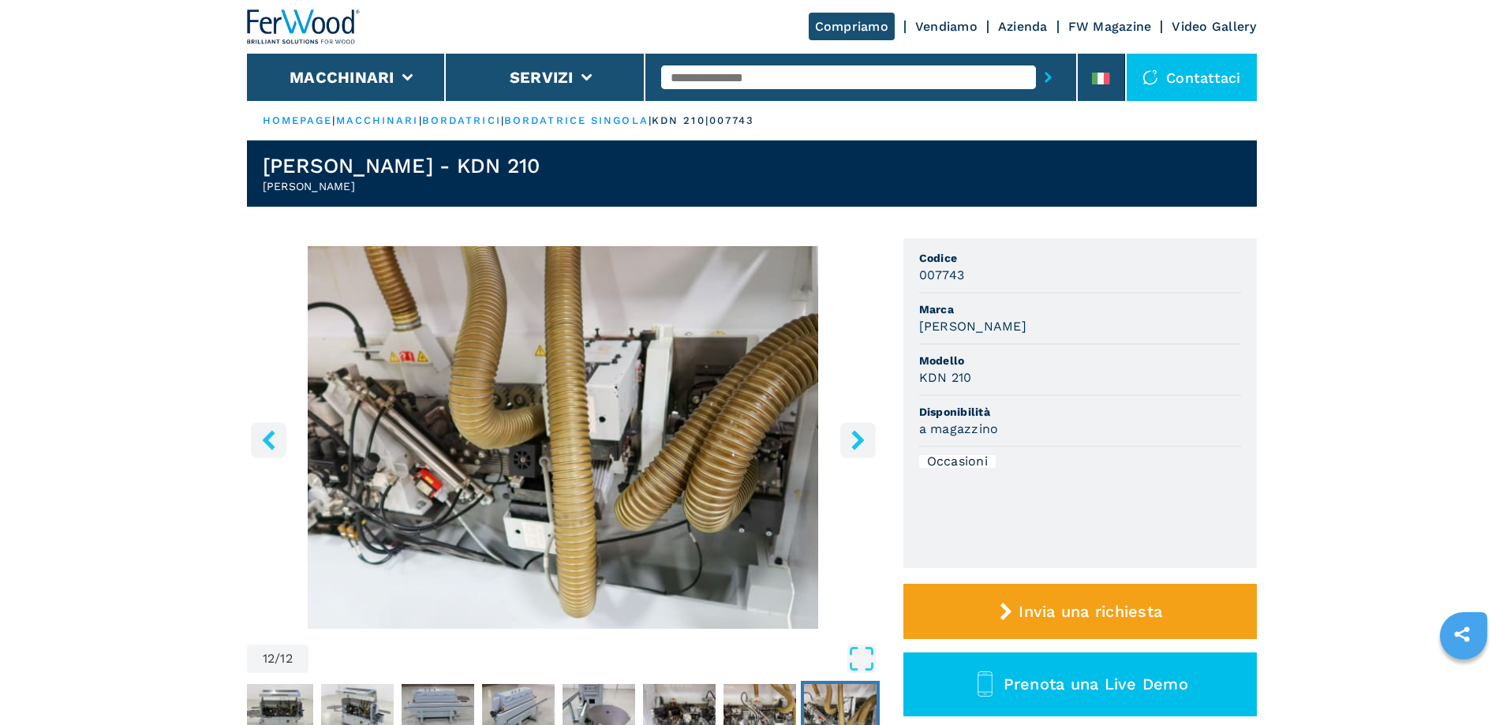
click at [850, 435] on icon "right-button" at bounding box center [858, 440] width 20 height 20
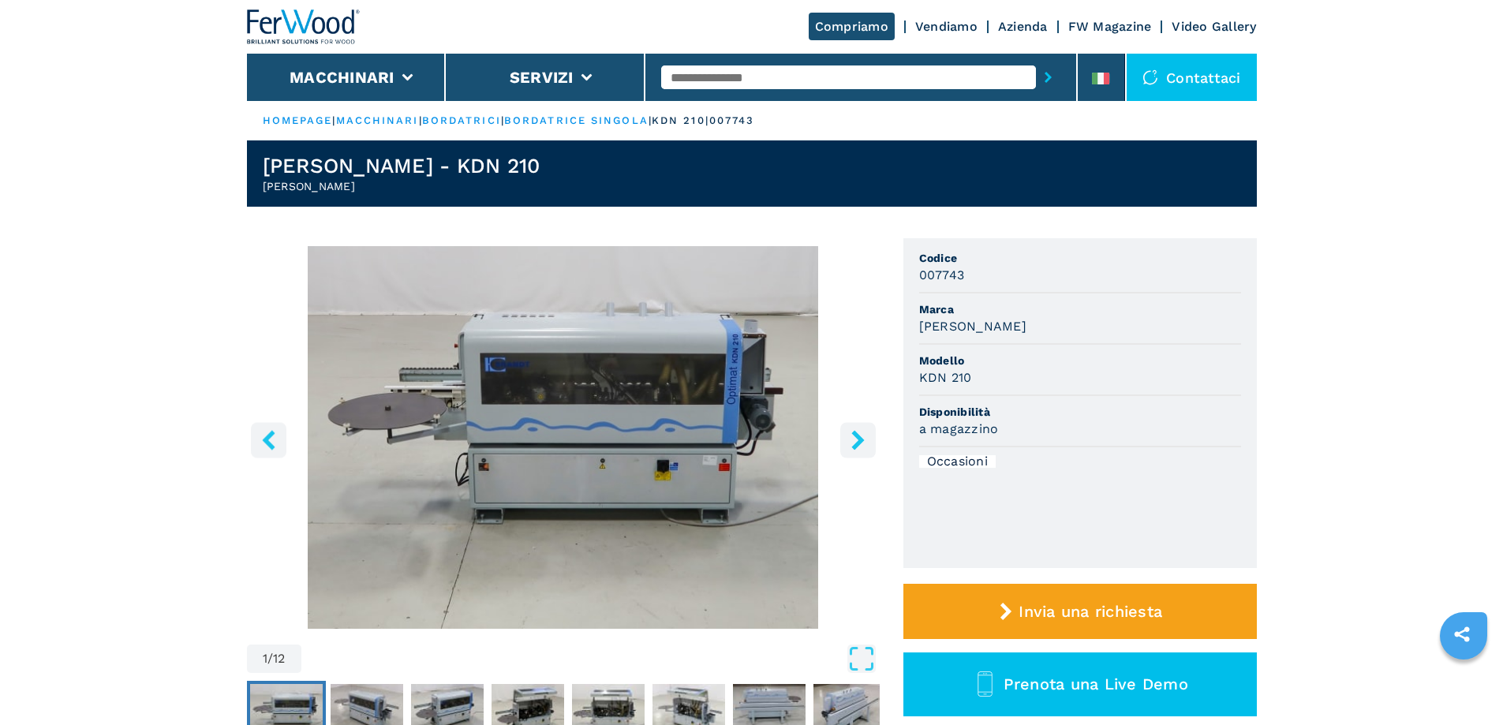
click at [859, 435] on icon "right-button" at bounding box center [857, 440] width 13 height 20
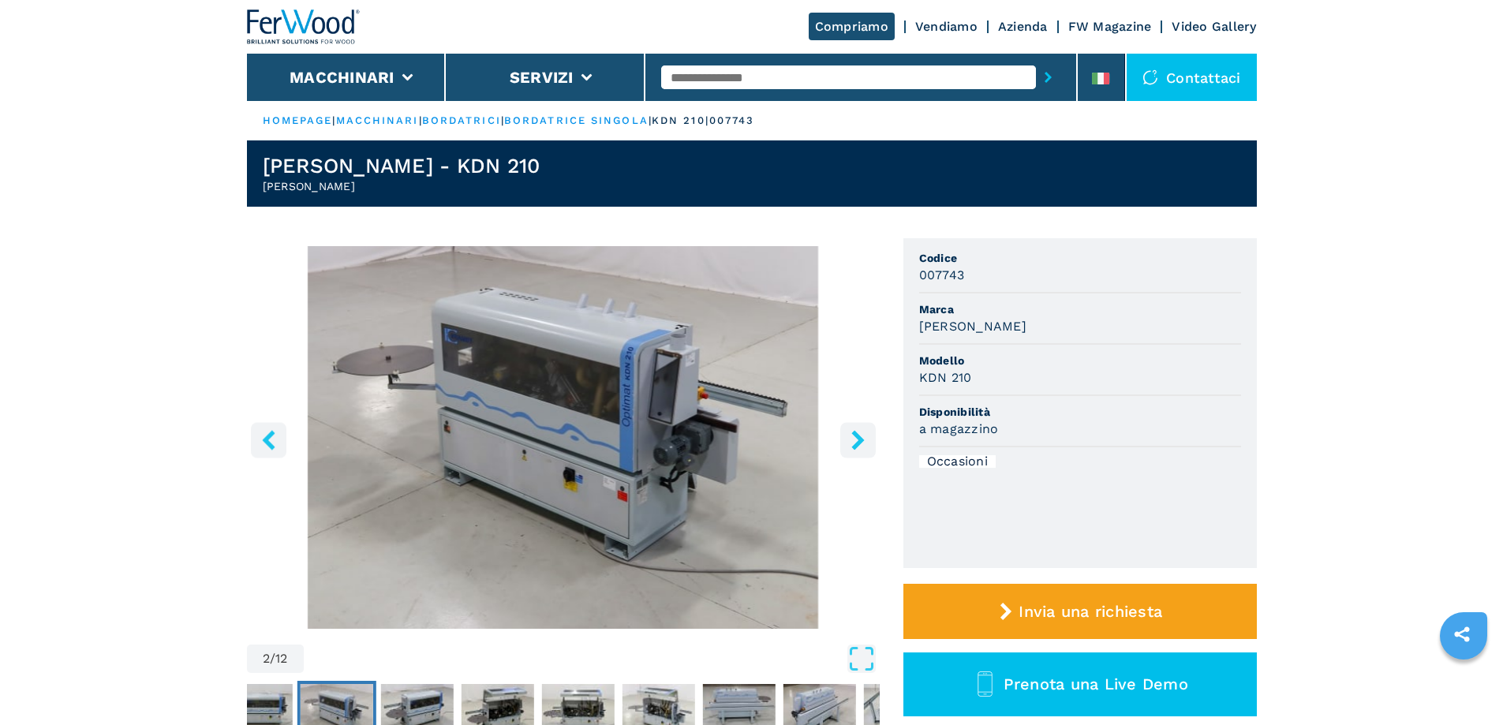
click at [859, 435] on icon "right-button" at bounding box center [857, 440] width 13 height 20
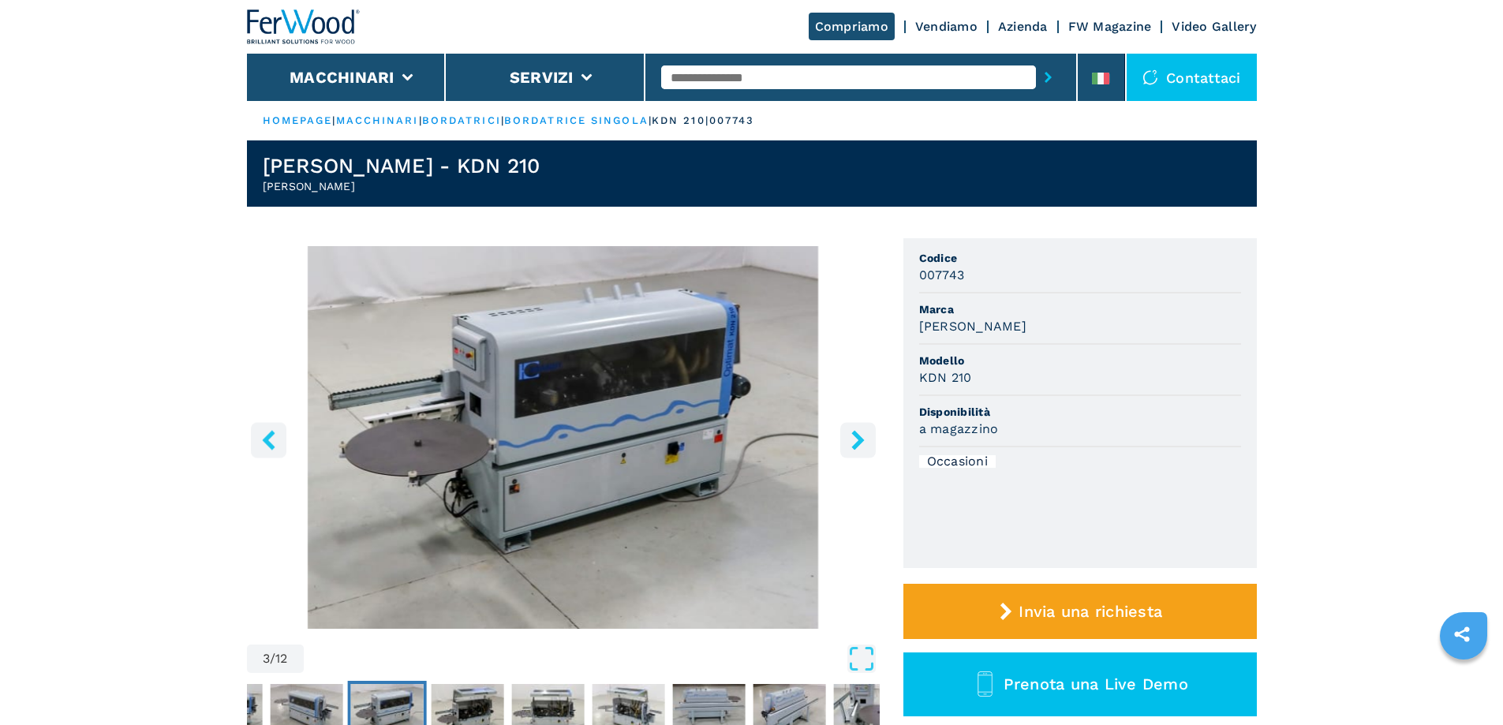
click at [859, 435] on icon "right-button" at bounding box center [857, 440] width 13 height 20
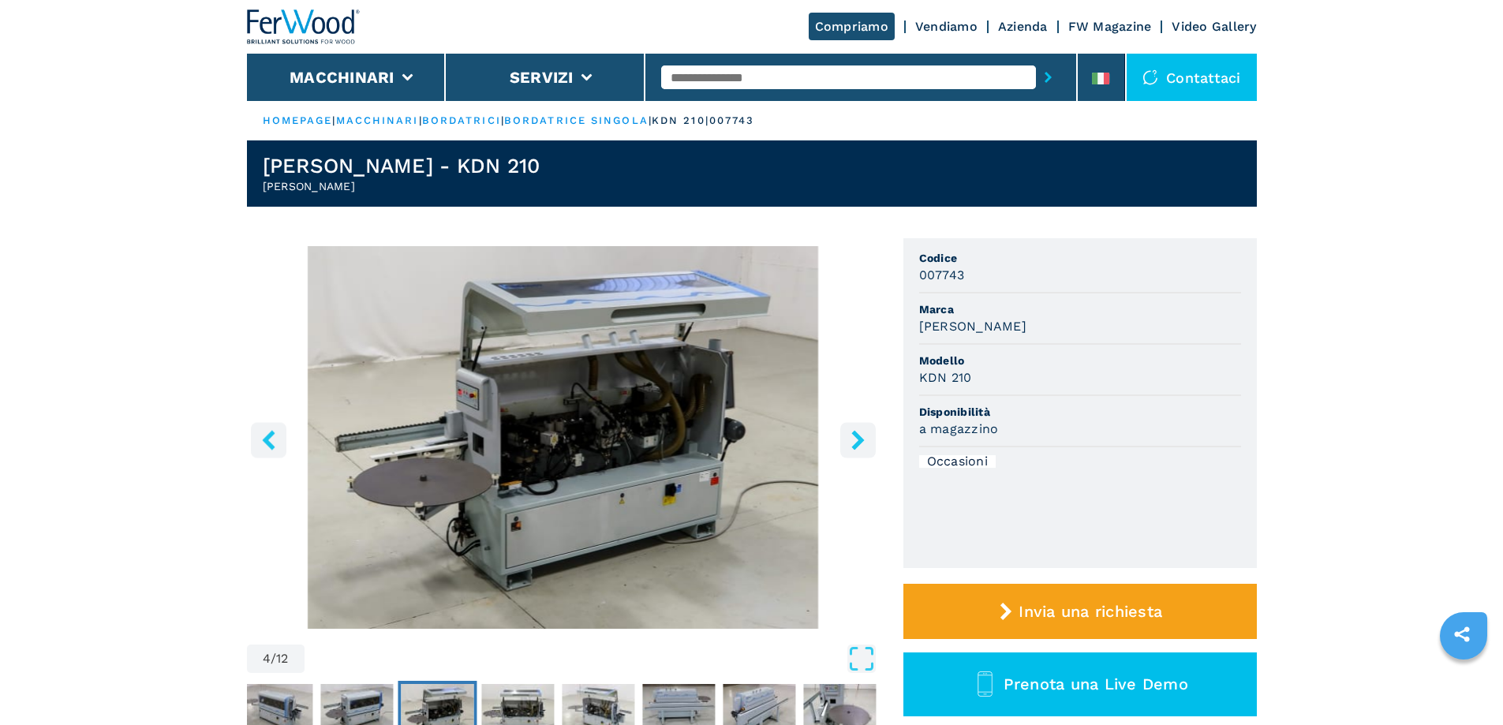
click at [859, 435] on icon "right-button" at bounding box center [857, 440] width 13 height 20
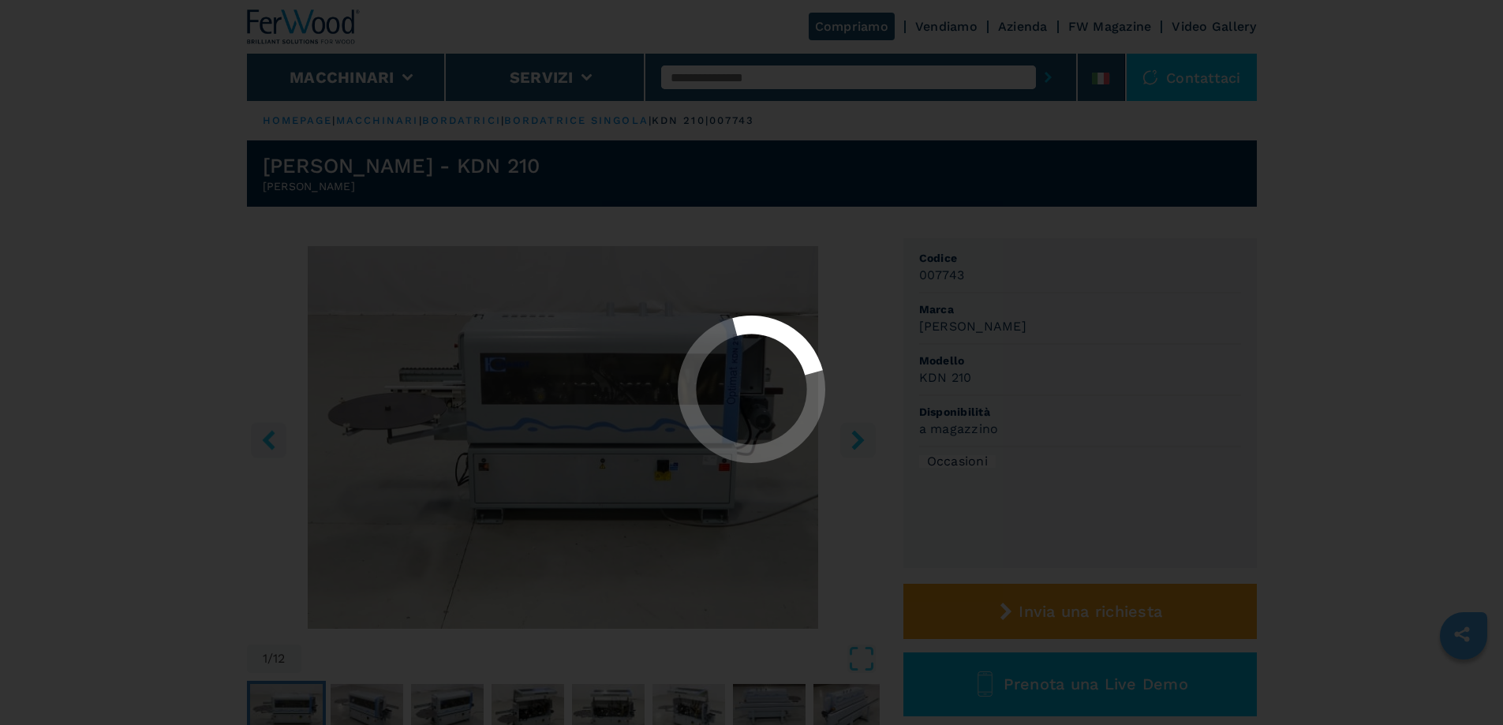
select select "**********"
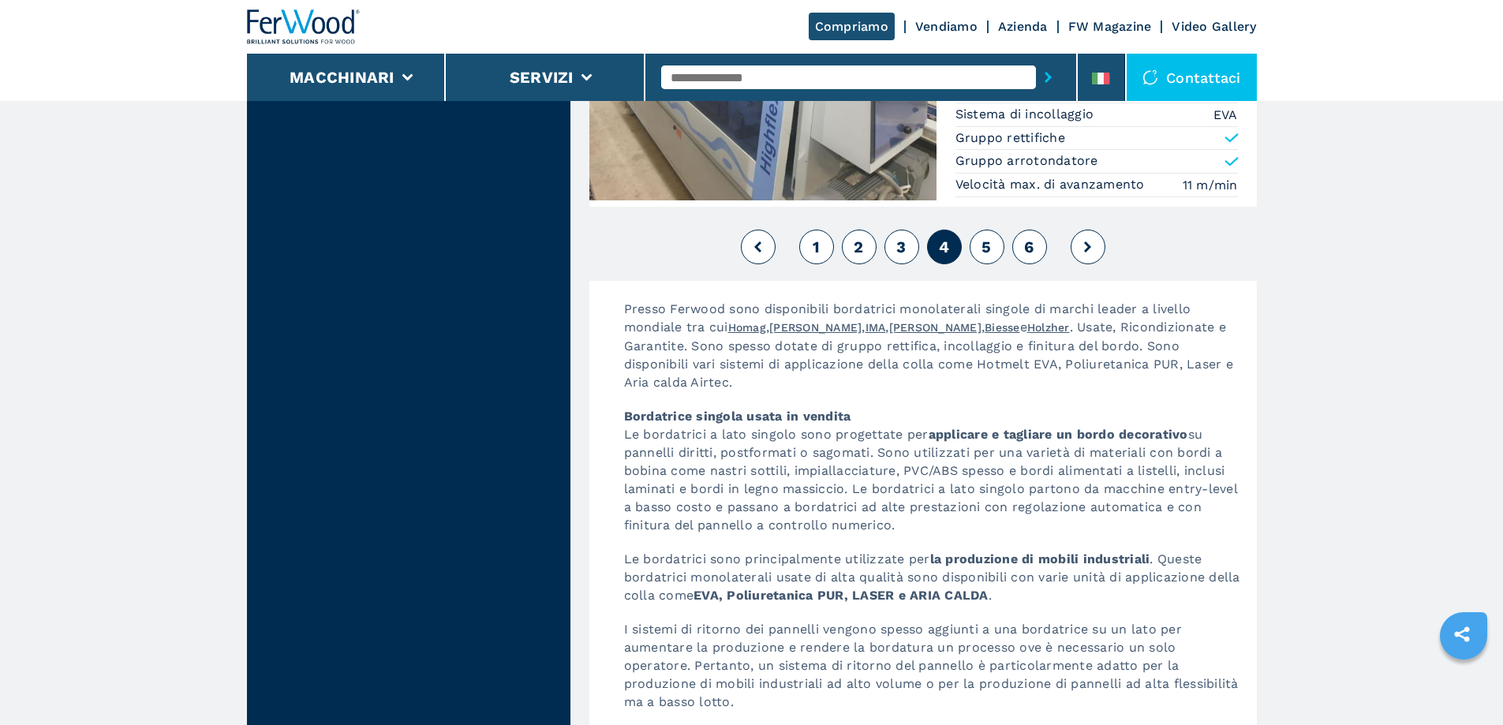
scroll to position [4209, 0]
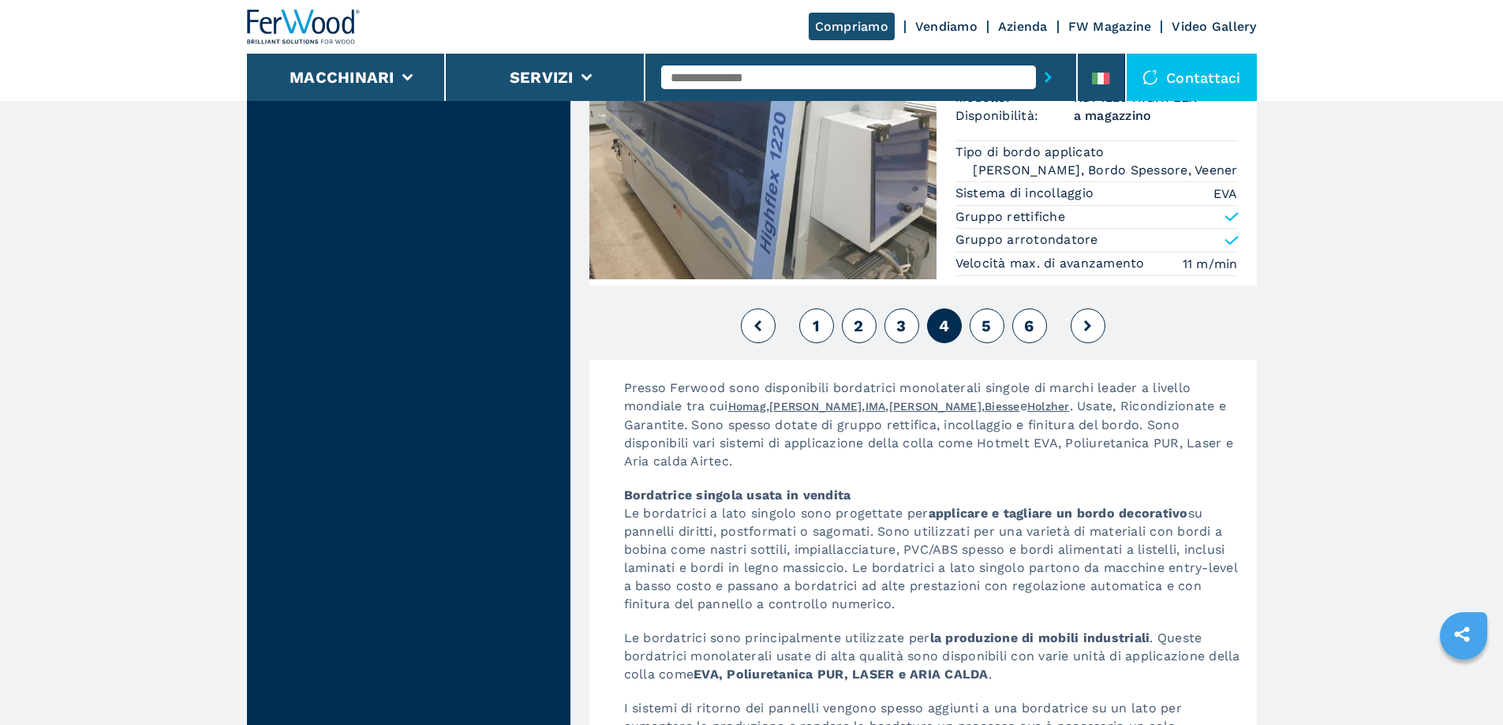
click at [980, 326] on button "5" at bounding box center [987, 325] width 35 height 35
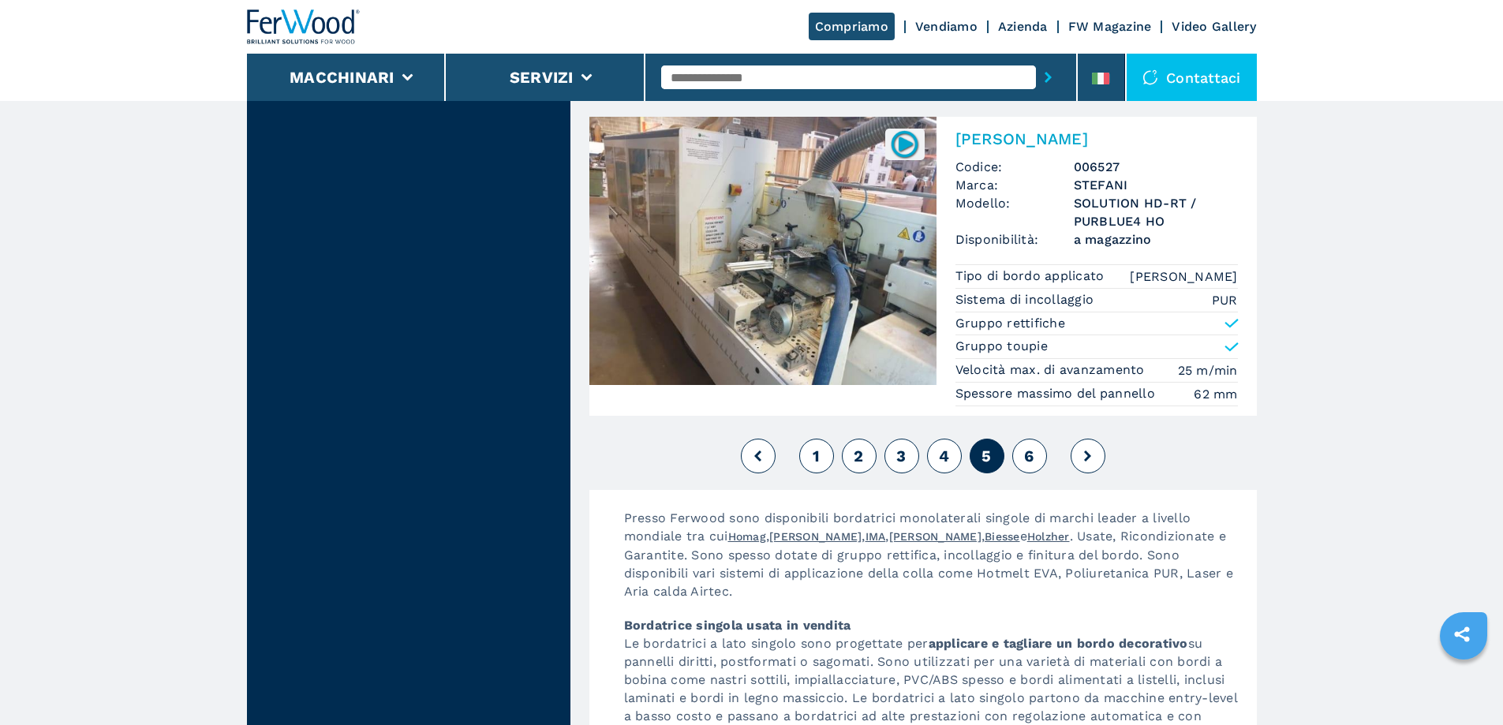
scroll to position [4176, 0]
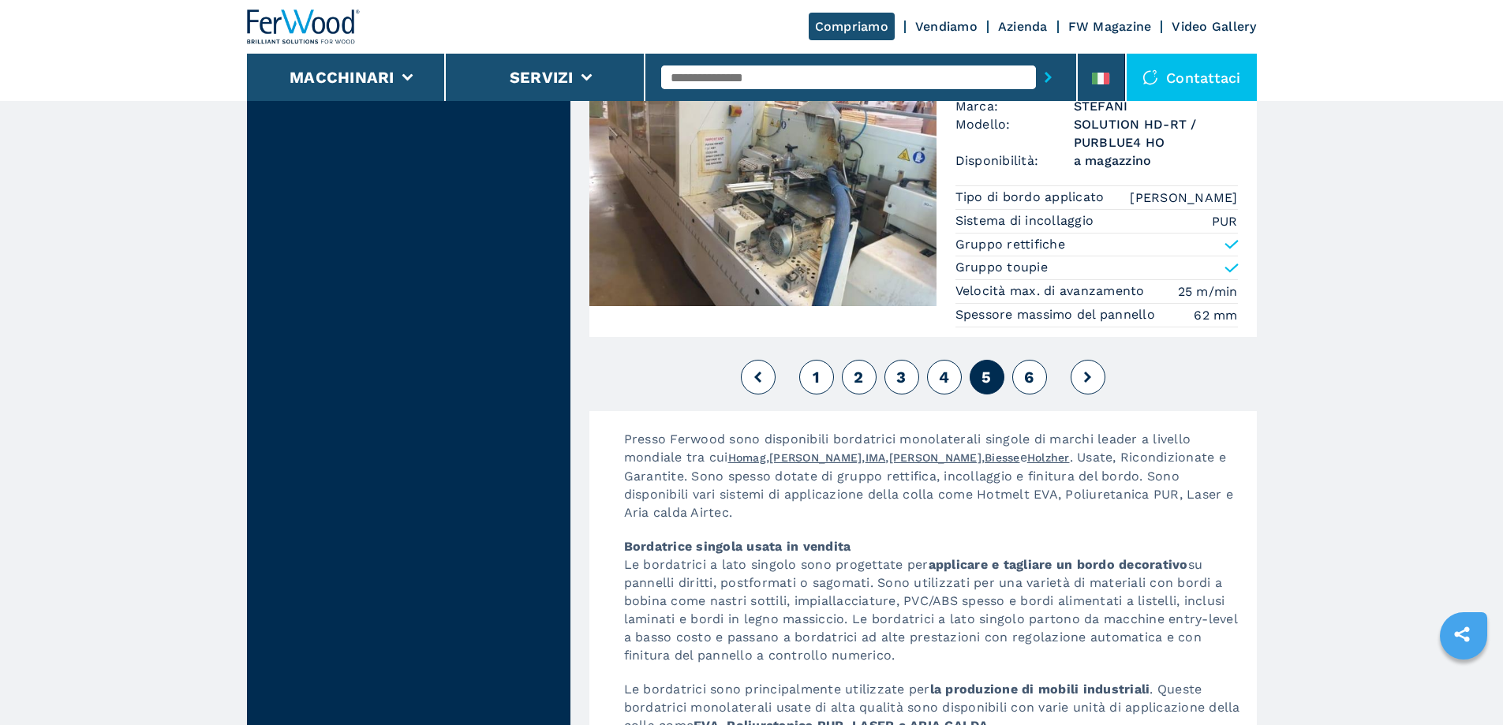
click at [1031, 373] on span "6" at bounding box center [1028, 377] width 9 height 19
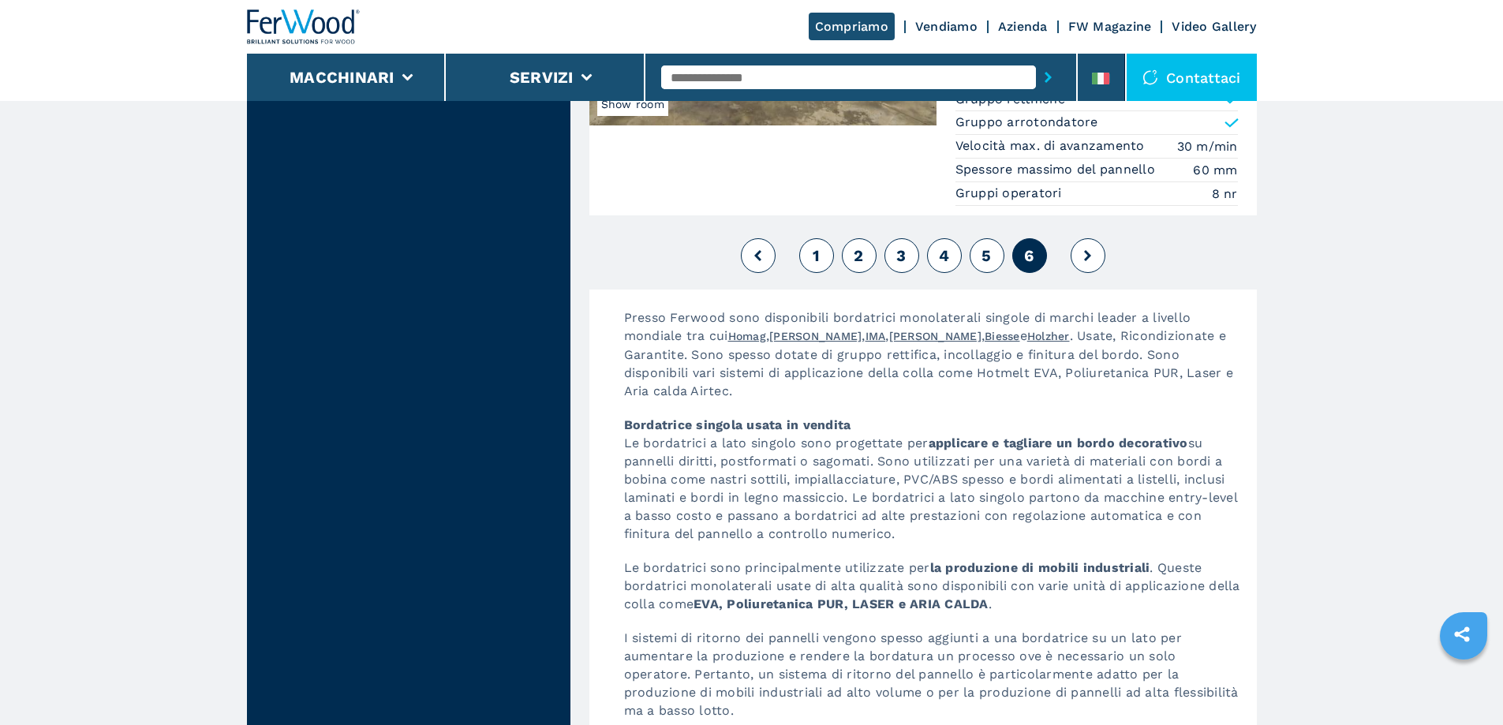
scroll to position [3186, 0]
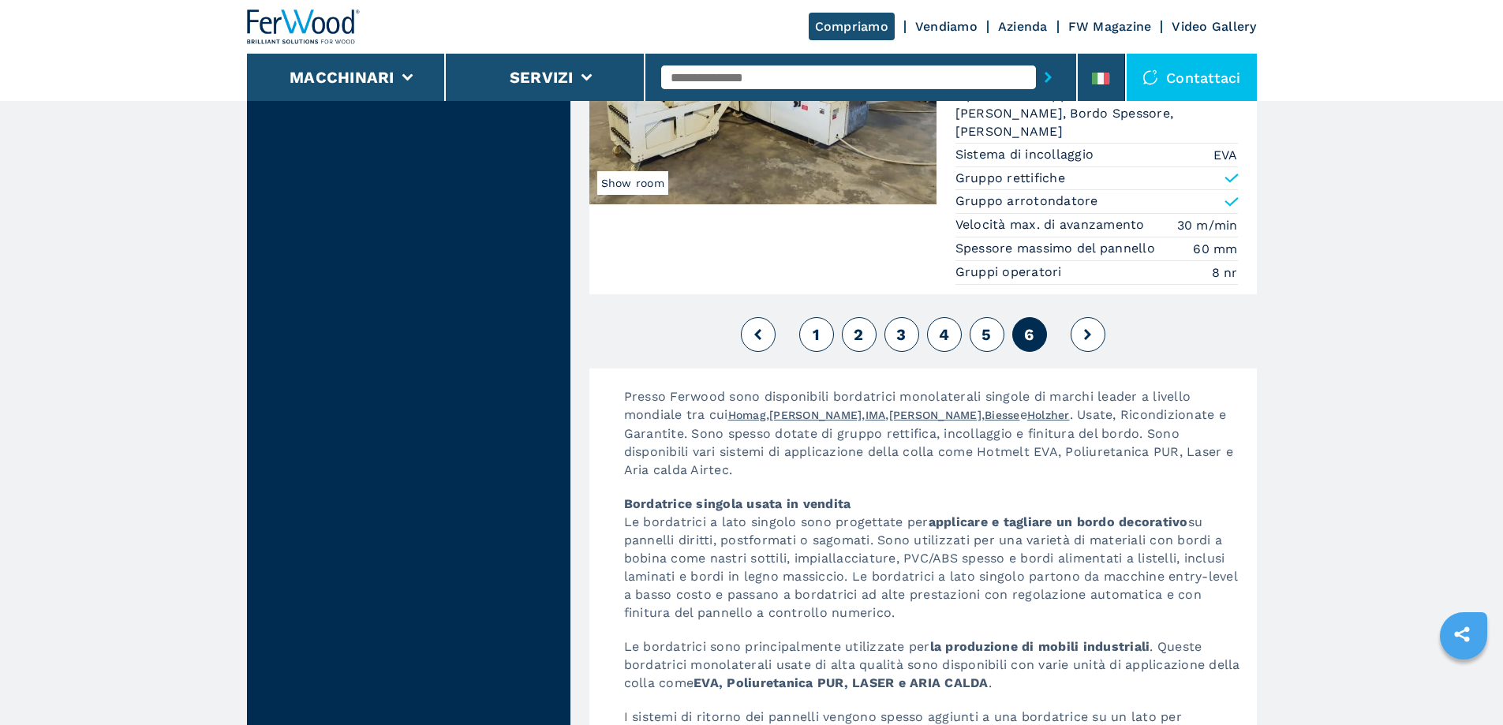
click at [1079, 329] on button at bounding box center [1088, 334] width 35 height 35
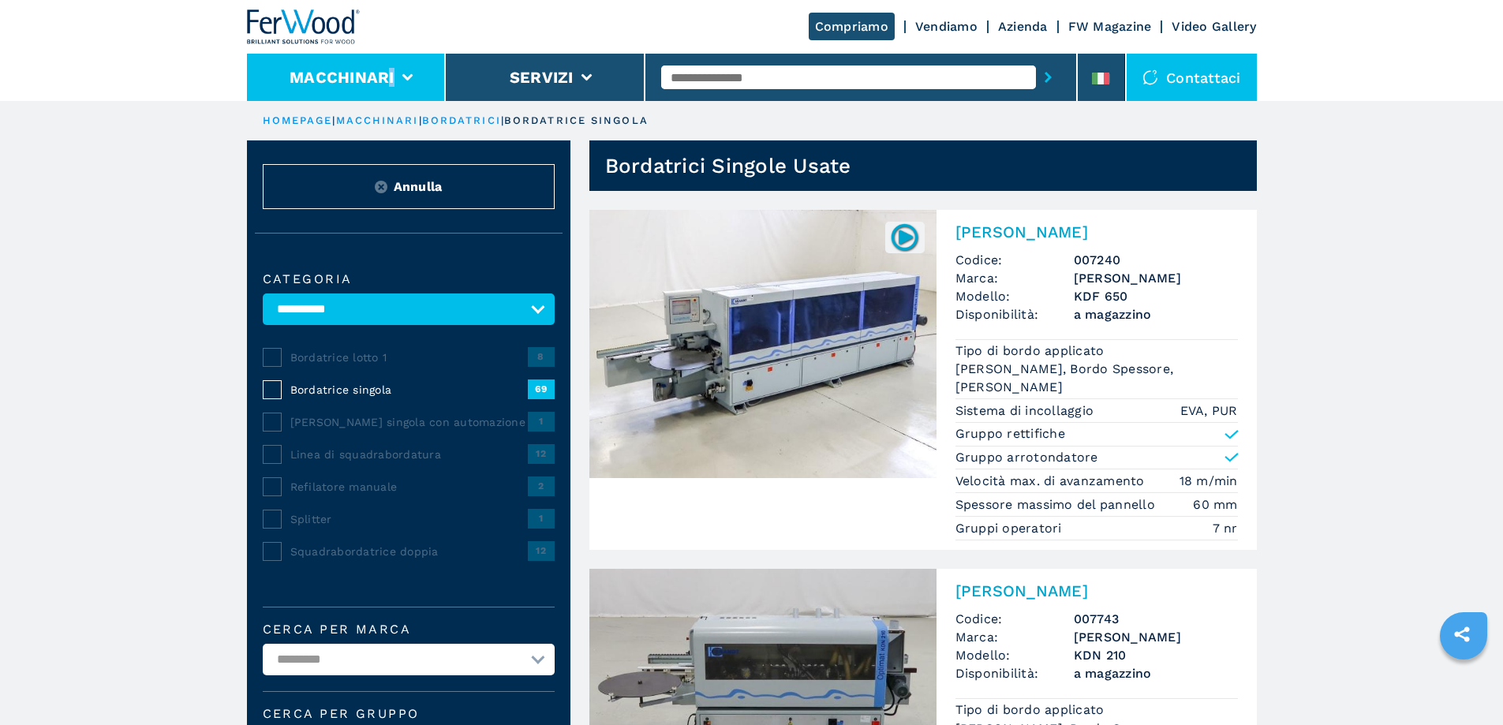
click at [390, 86] on li "Macchinari" at bounding box center [347, 77] width 200 height 47
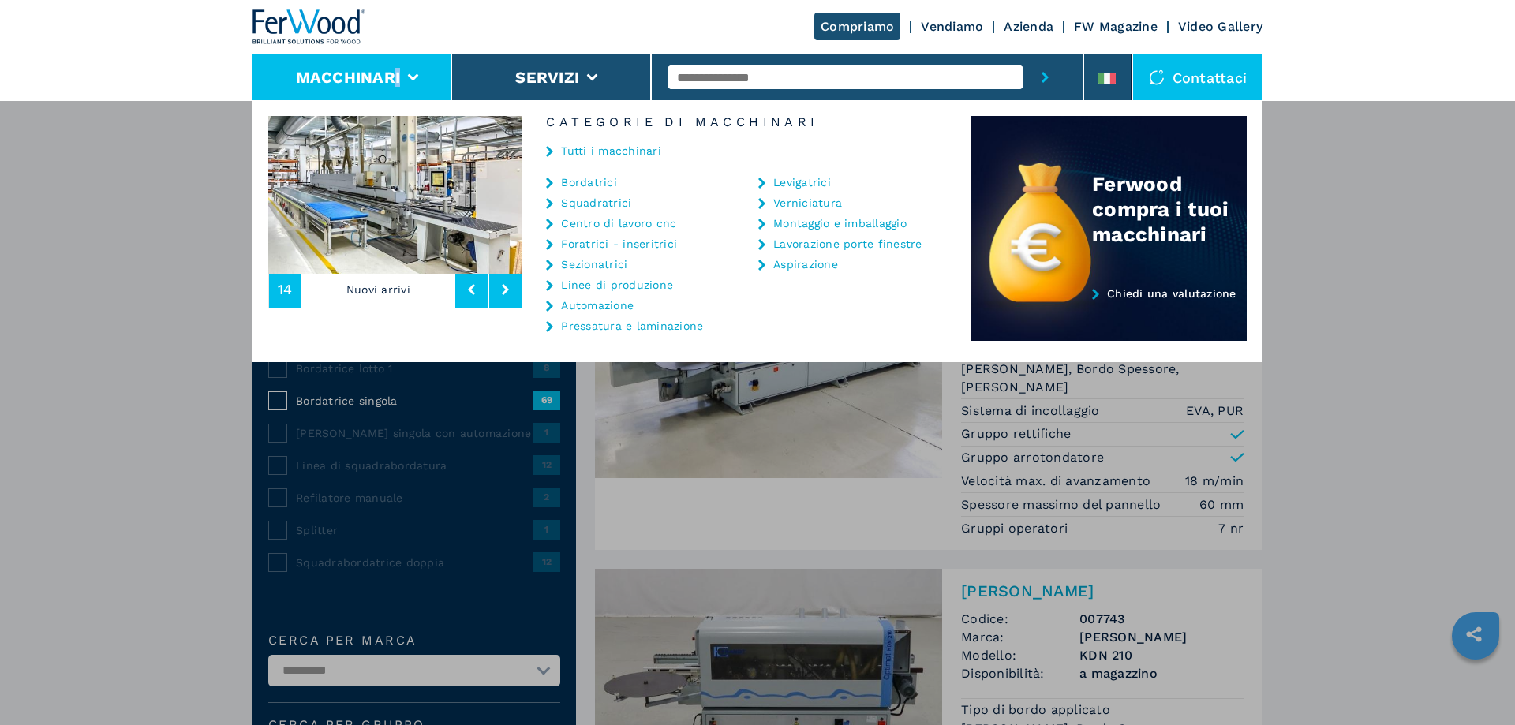
click at [781, 259] on link "Aspirazione" at bounding box center [805, 264] width 65 height 11
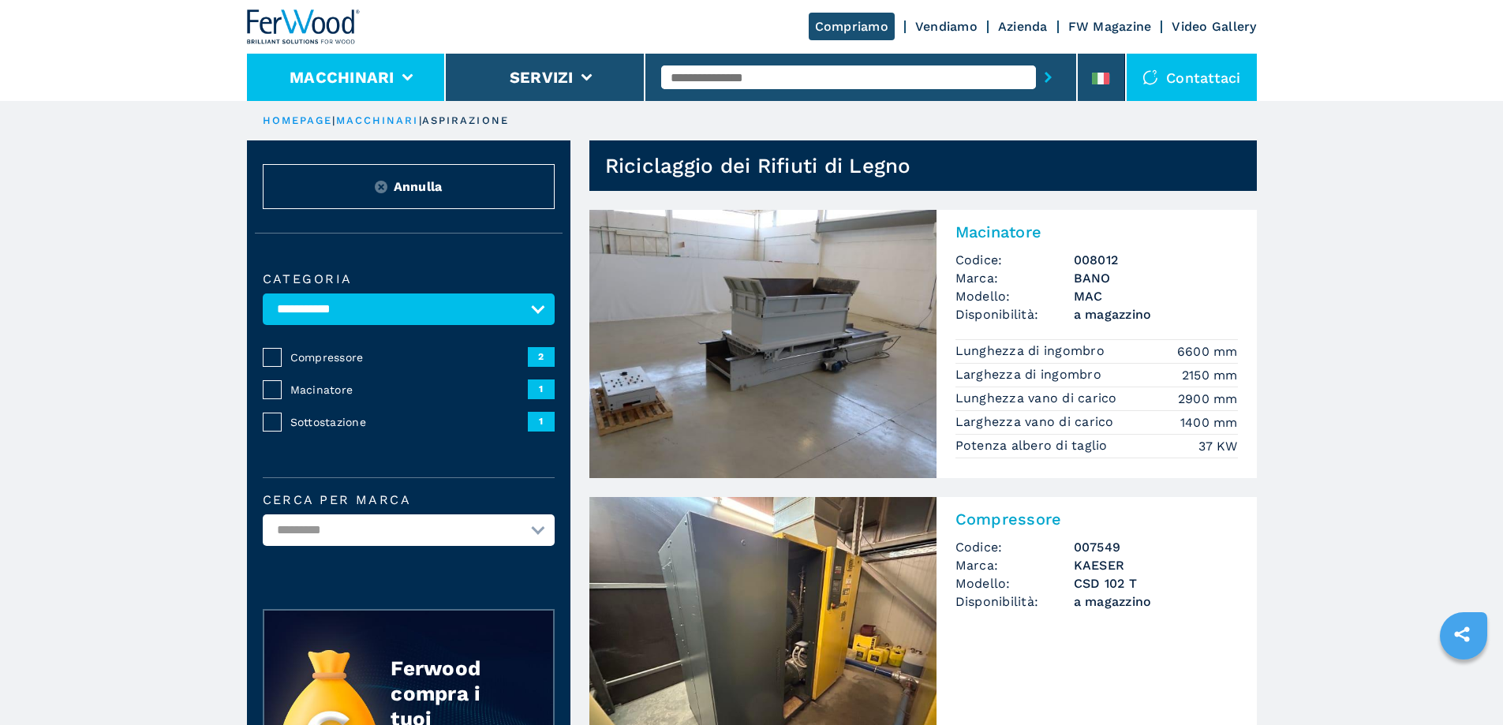
click at [372, 70] on button "Macchinari" at bounding box center [342, 77] width 105 height 19
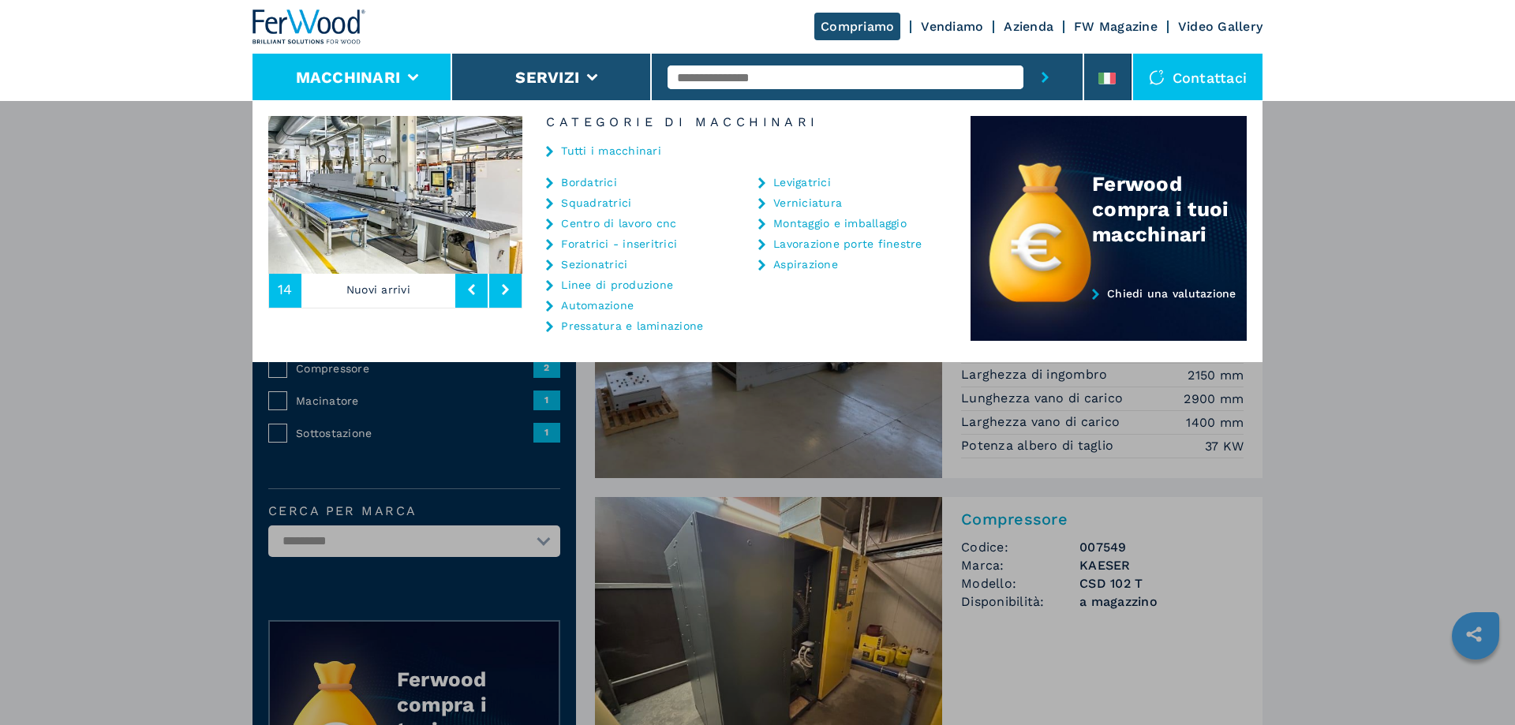
click at [820, 241] on link "Lavorazione porte finestre" at bounding box center [847, 243] width 149 height 11
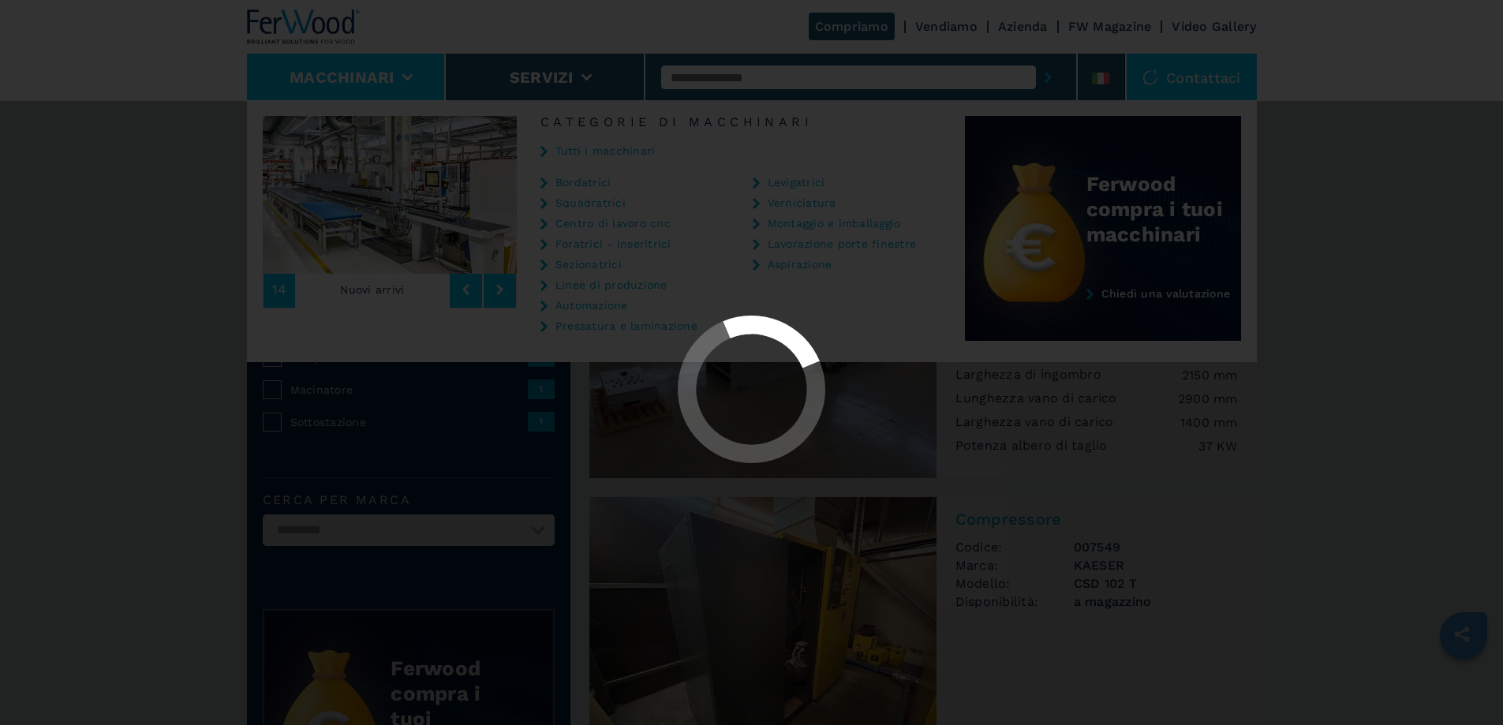
select select "**********"
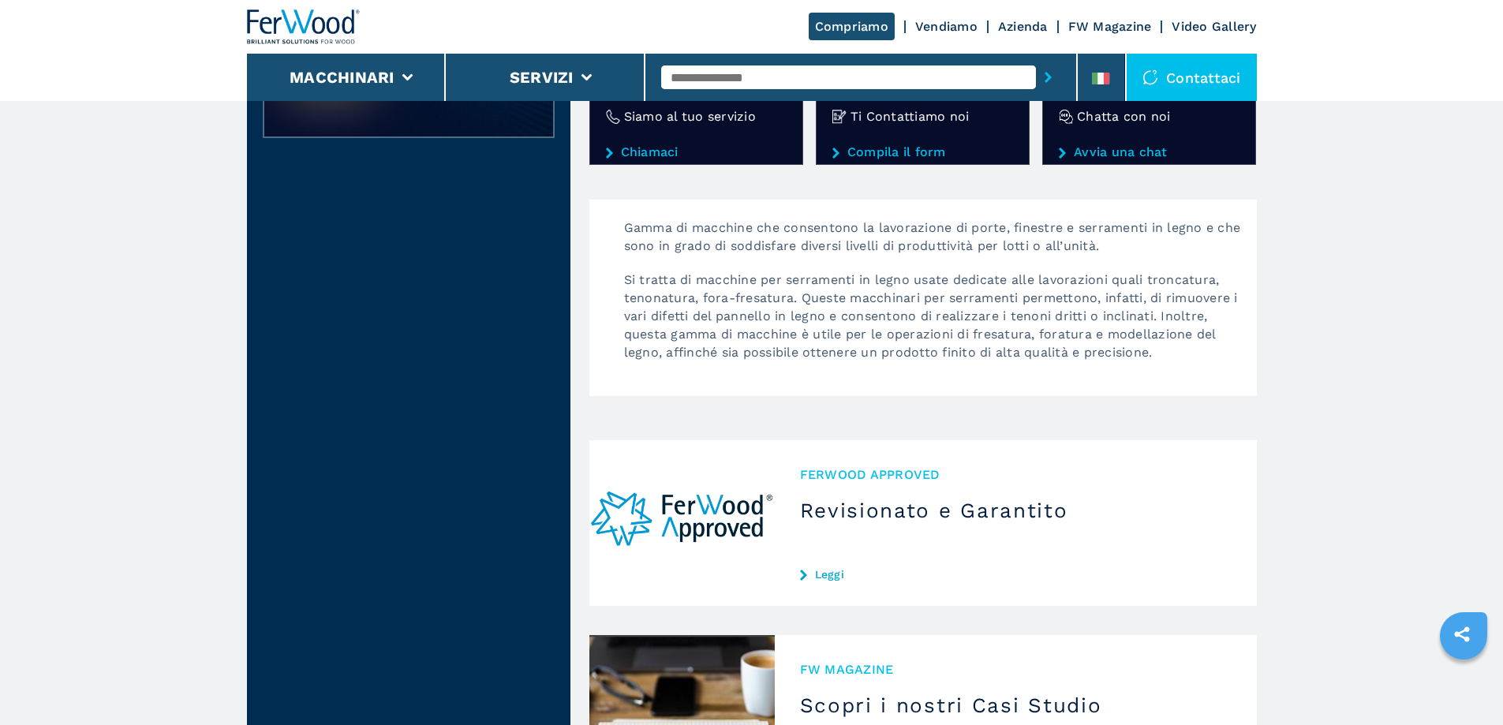
scroll to position [641, 0]
